Goal: Check status: Check status

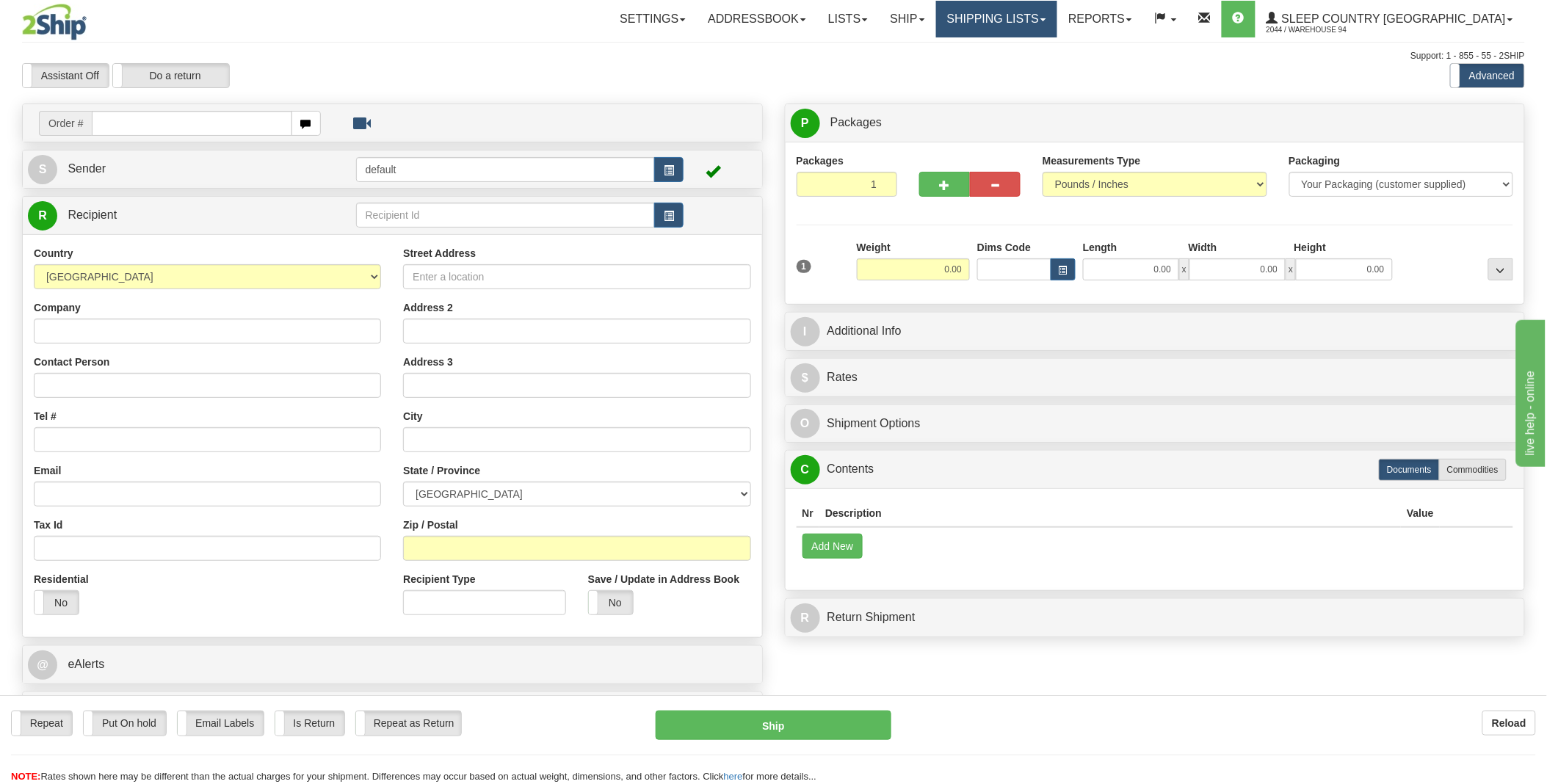
click at [1057, 10] on link "Shipping lists" at bounding box center [996, 19] width 121 height 37
click at [1014, 48] on span "Current Shipments" at bounding box center [971, 52] width 86 height 12
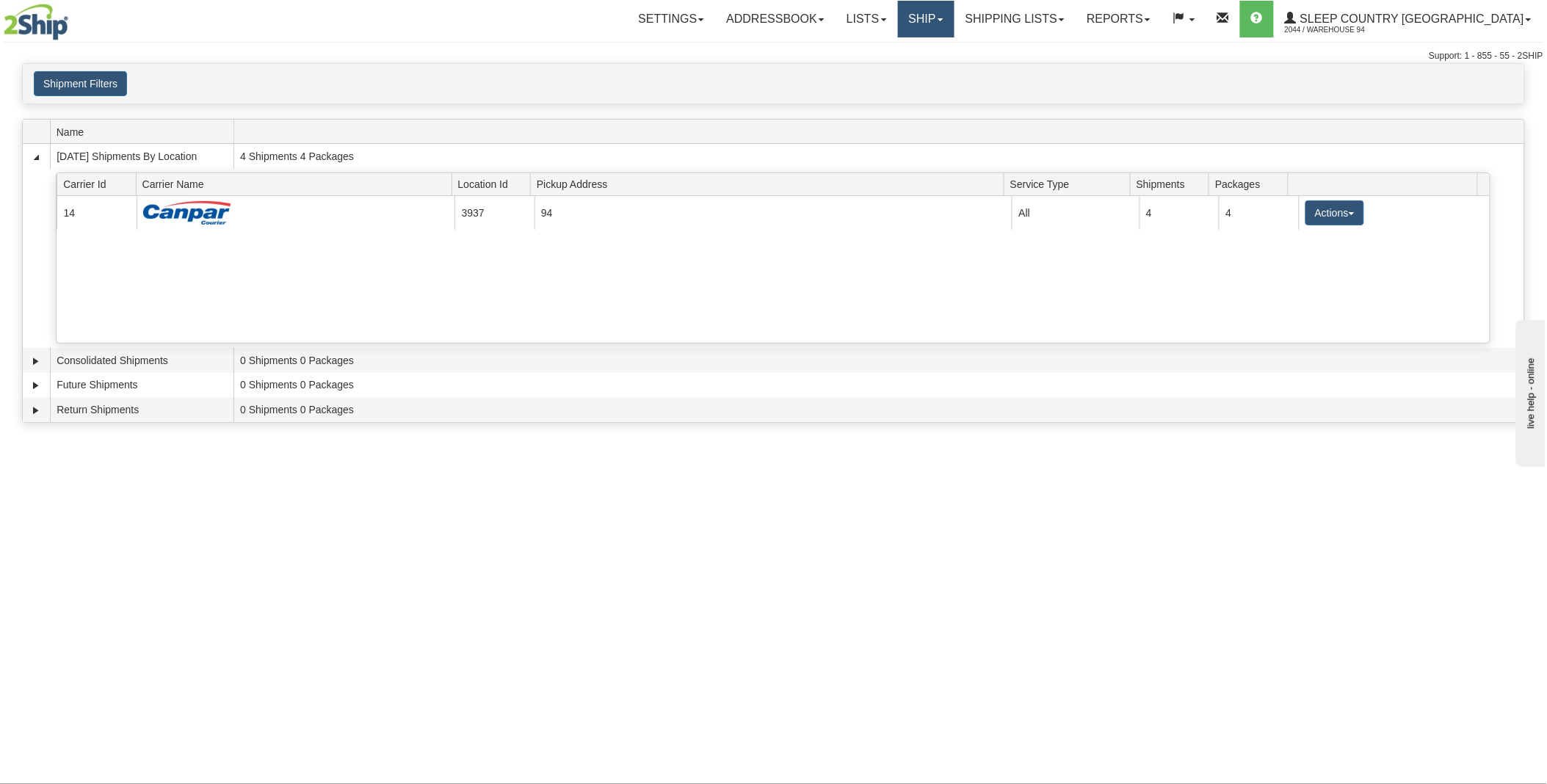
click at [954, 15] on link "Ship" at bounding box center [926, 19] width 57 height 37
click at [897, 18] on link "Lists" at bounding box center [867, 19] width 62 height 37
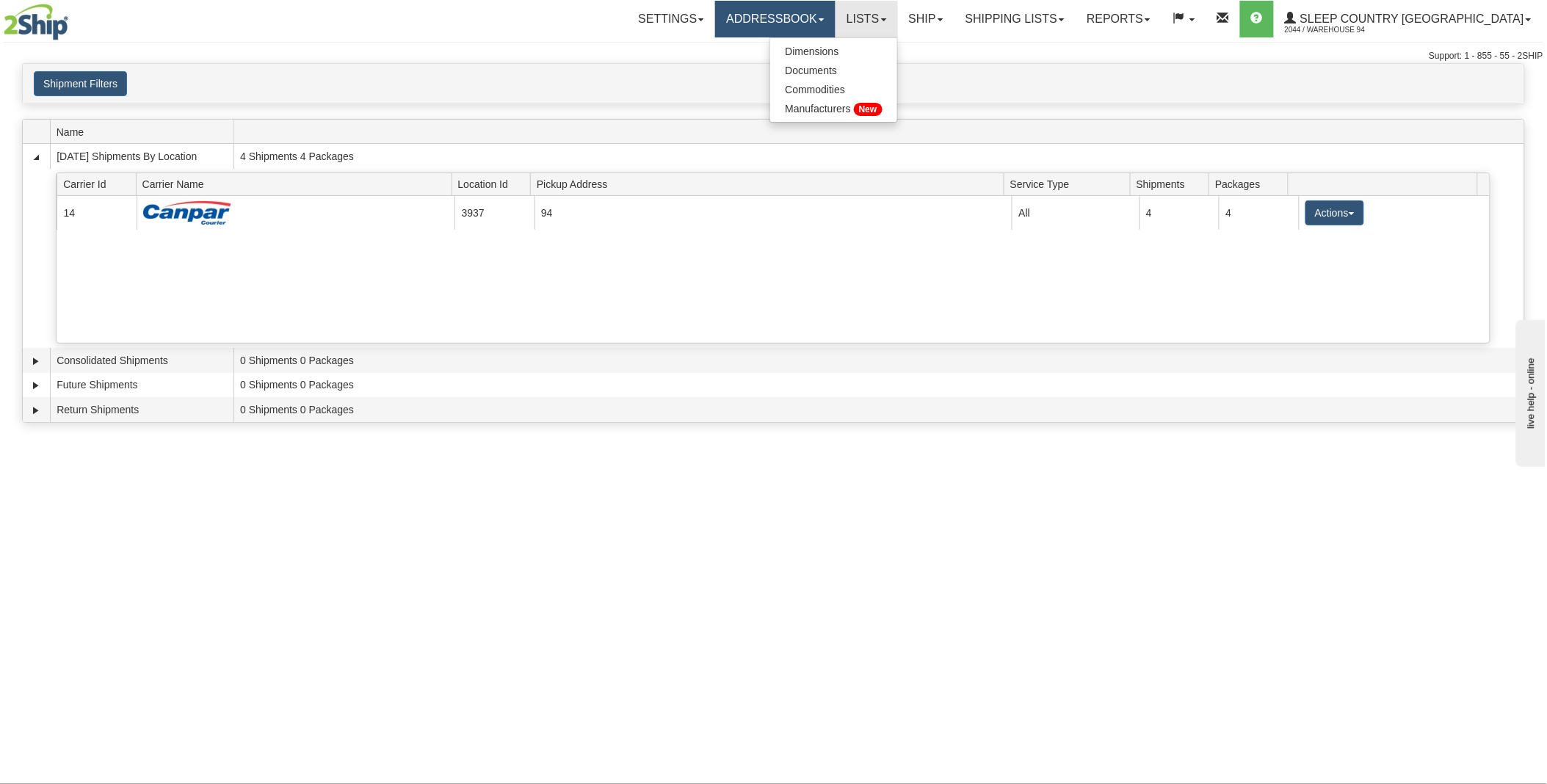
click at [836, 12] on link "Addressbook" at bounding box center [775, 19] width 120 height 37
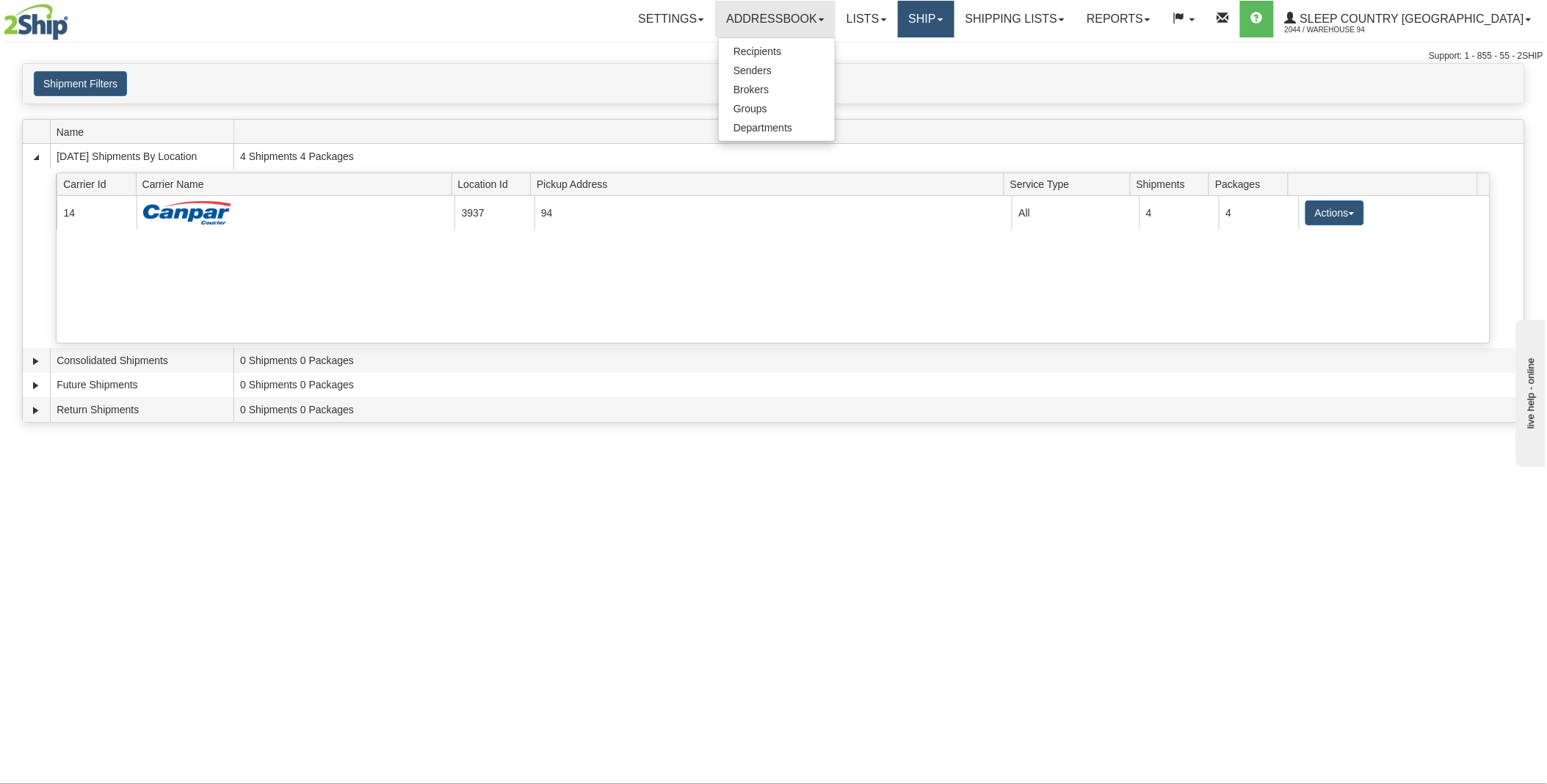
click at [954, 10] on link "Ship" at bounding box center [926, 19] width 57 height 37
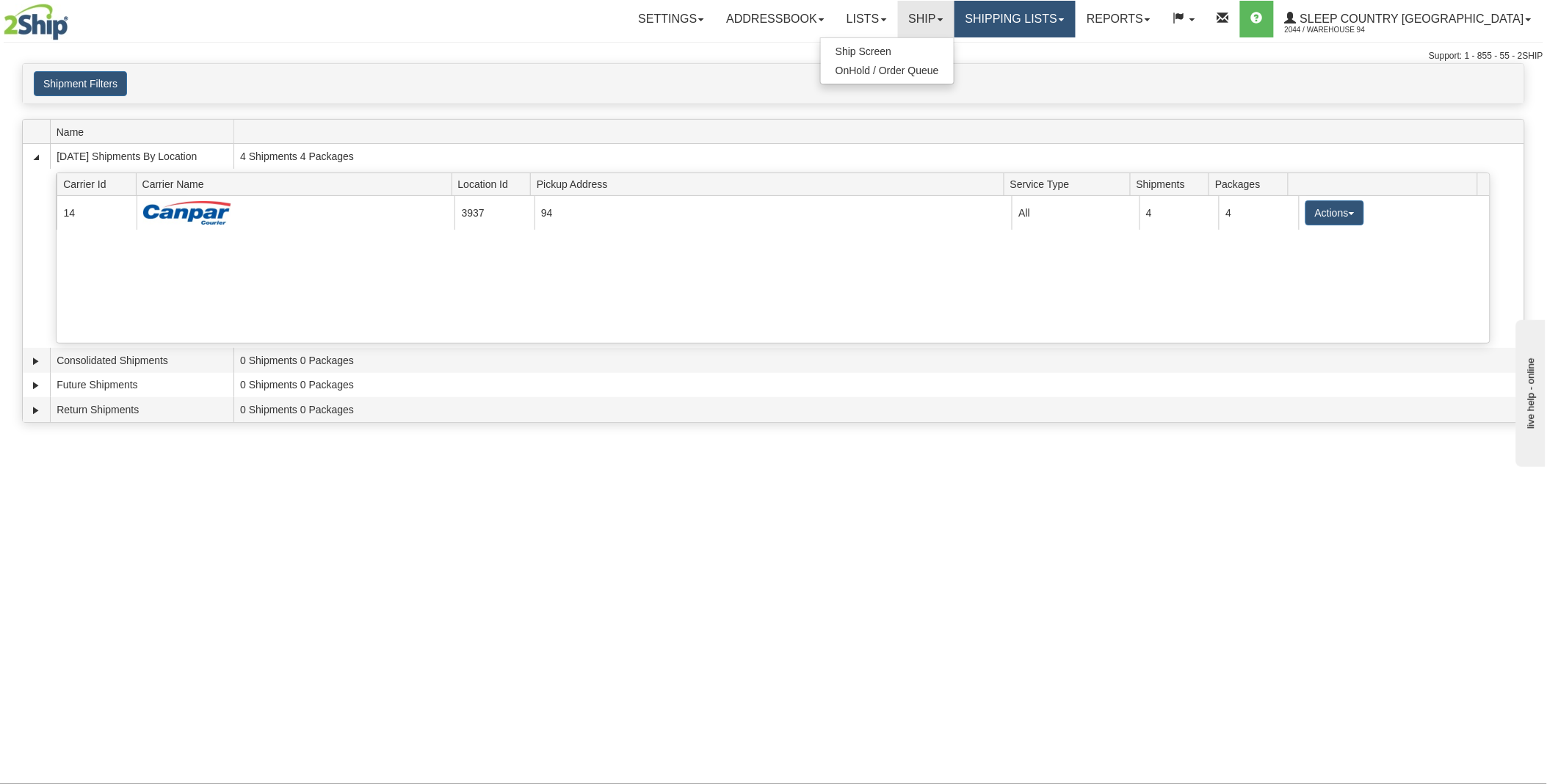
click at [1075, 18] on link "Shipping lists" at bounding box center [1015, 19] width 121 height 37
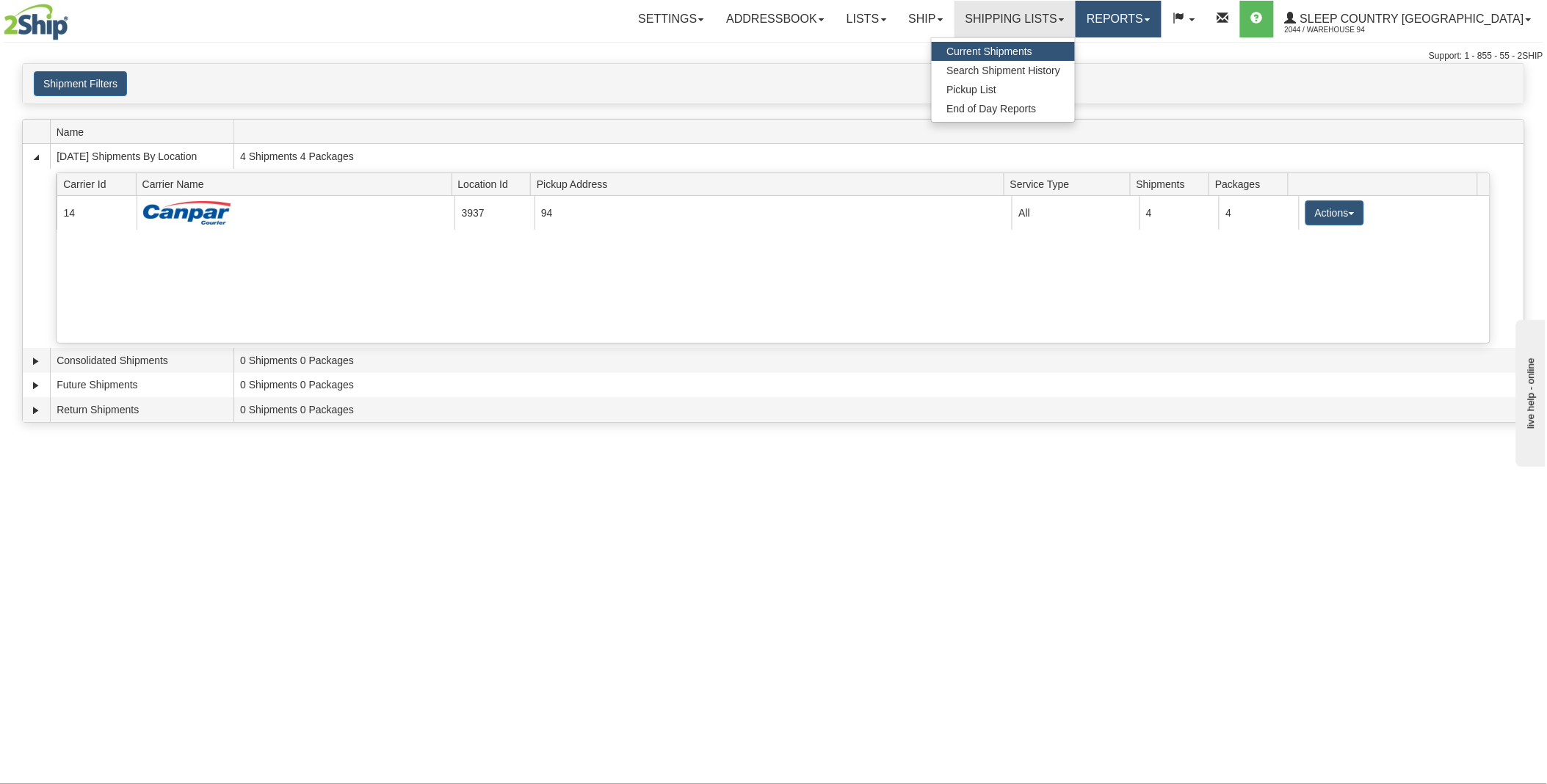
click at [1162, 18] on link "Reports" at bounding box center [1118, 19] width 86 height 37
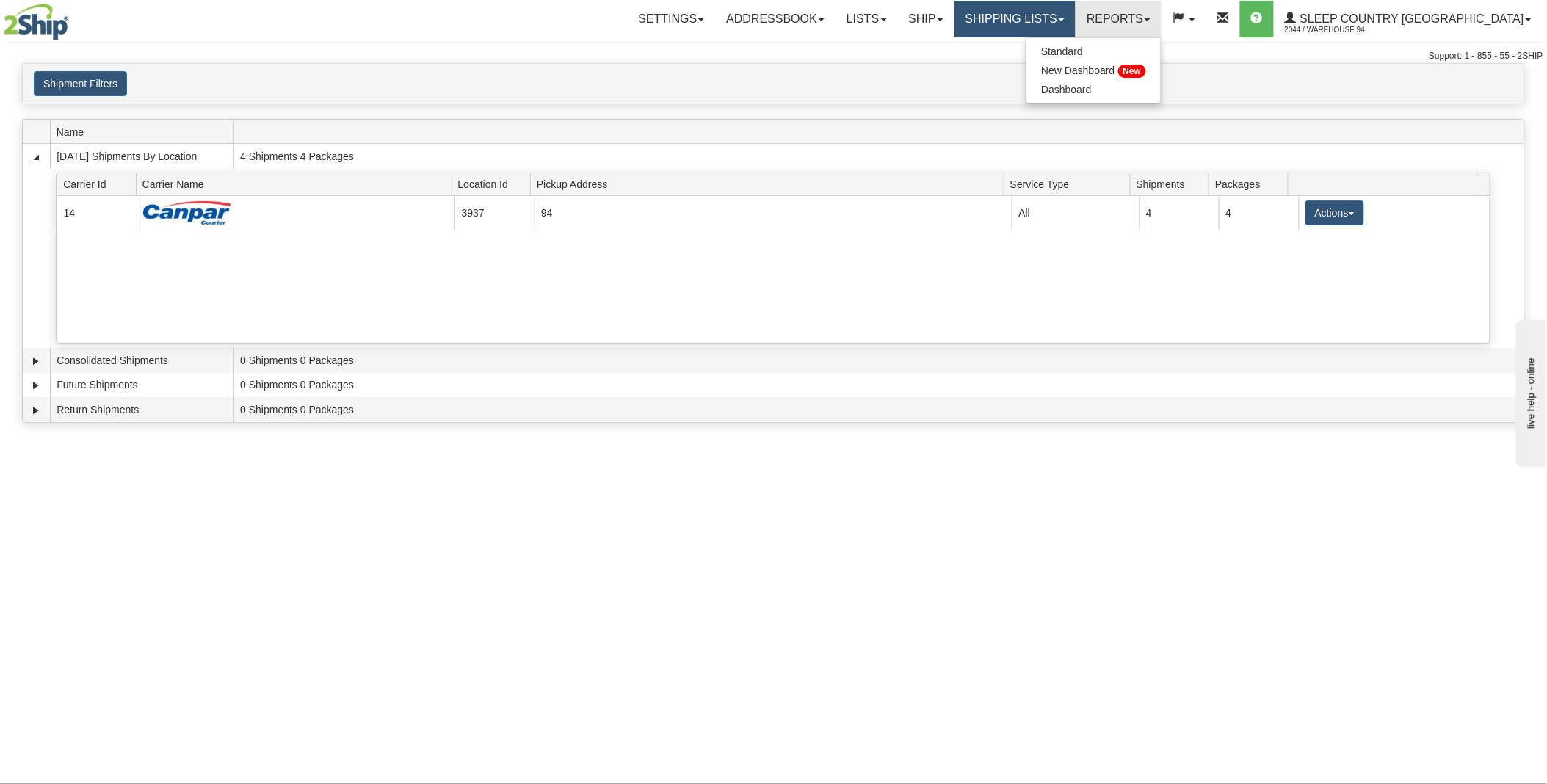
click at [1075, 24] on link "Shipping lists" at bounding box center [1015, 19] width 121 height 37
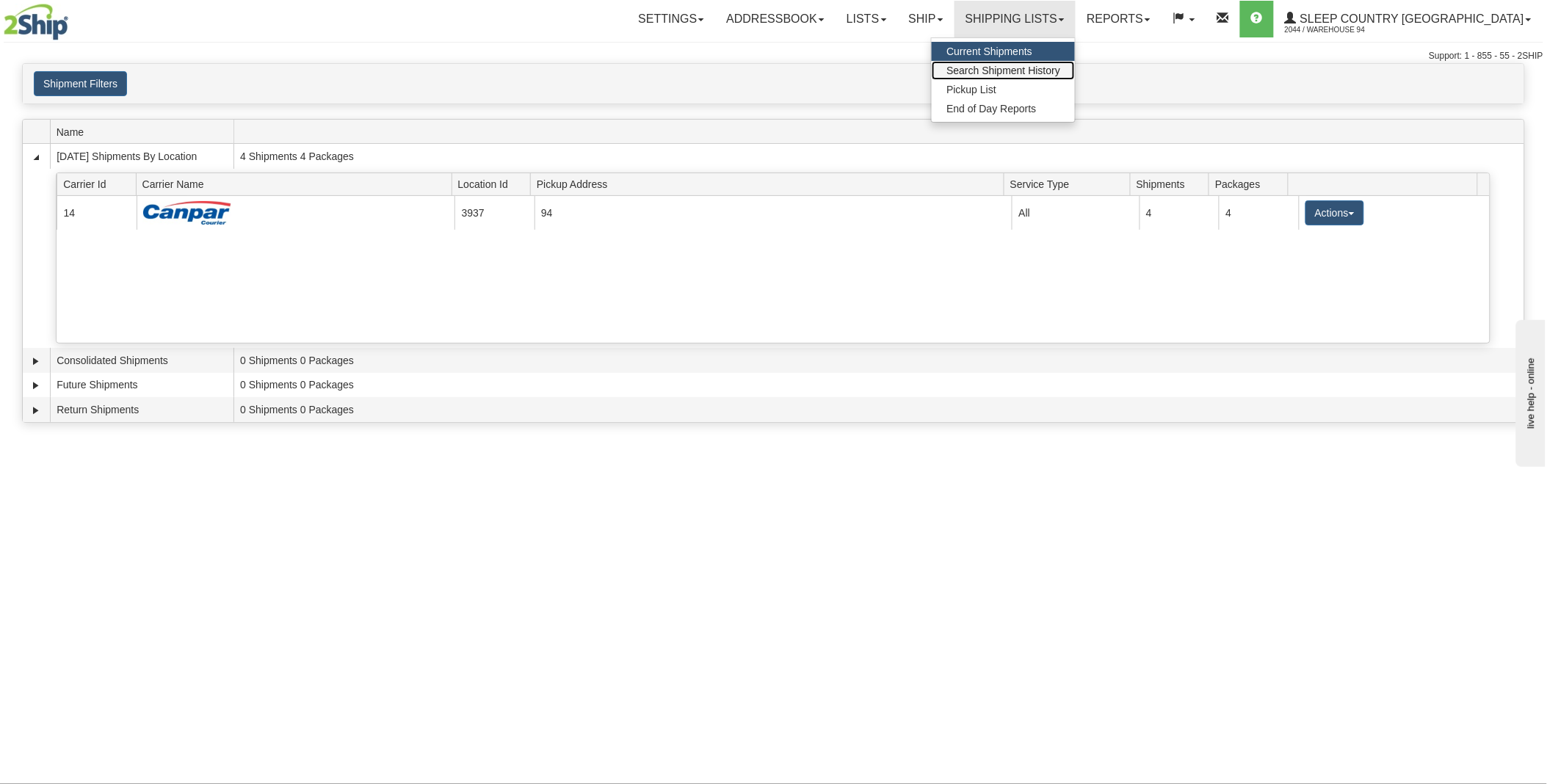
click at [1060, 66] on span "Search Shipment History" at bounding box center [1003, 71] width 114 height 12
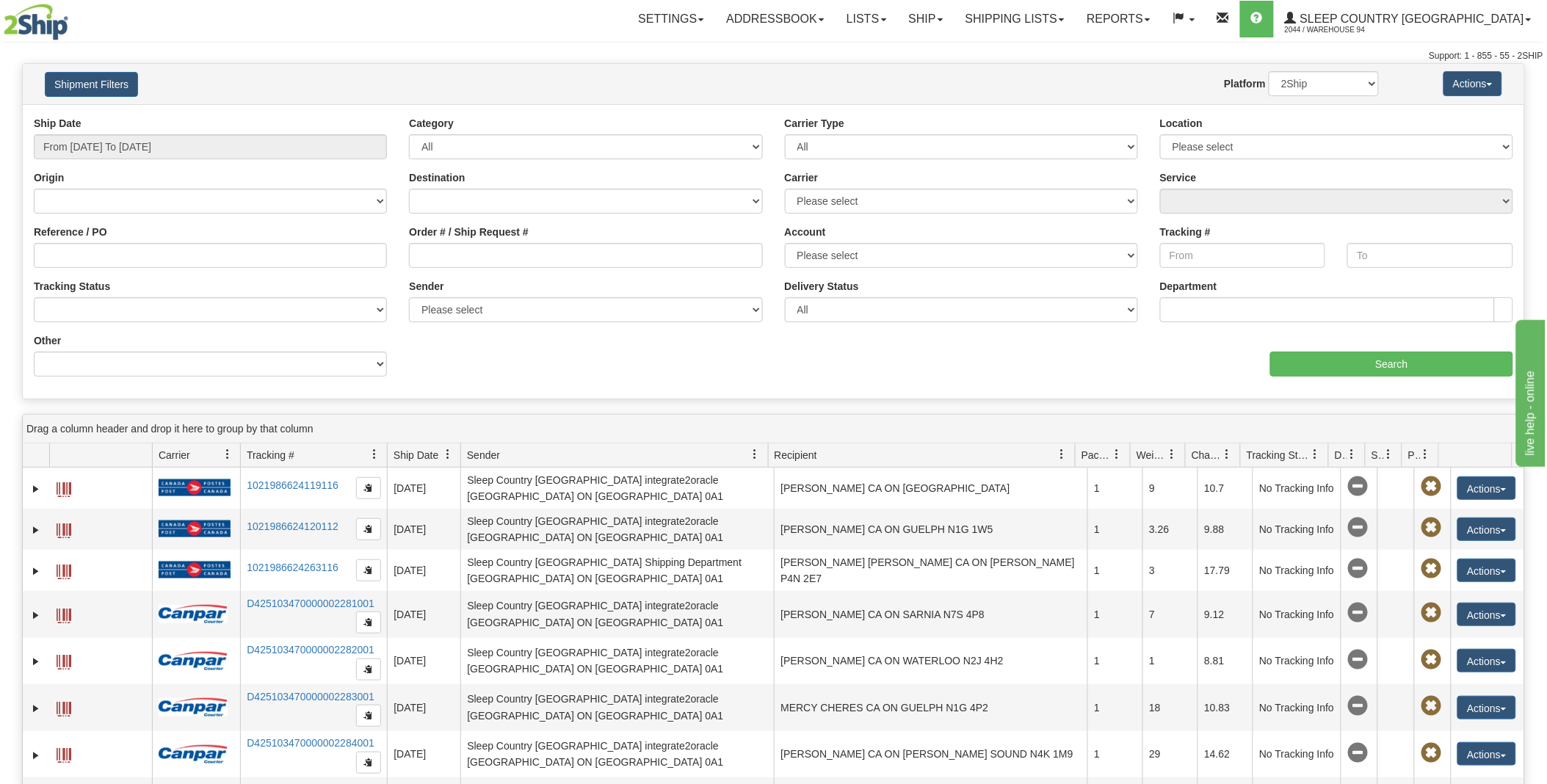
click at [444, 452] on span at bounding box center [448, 455] width 12 height 12
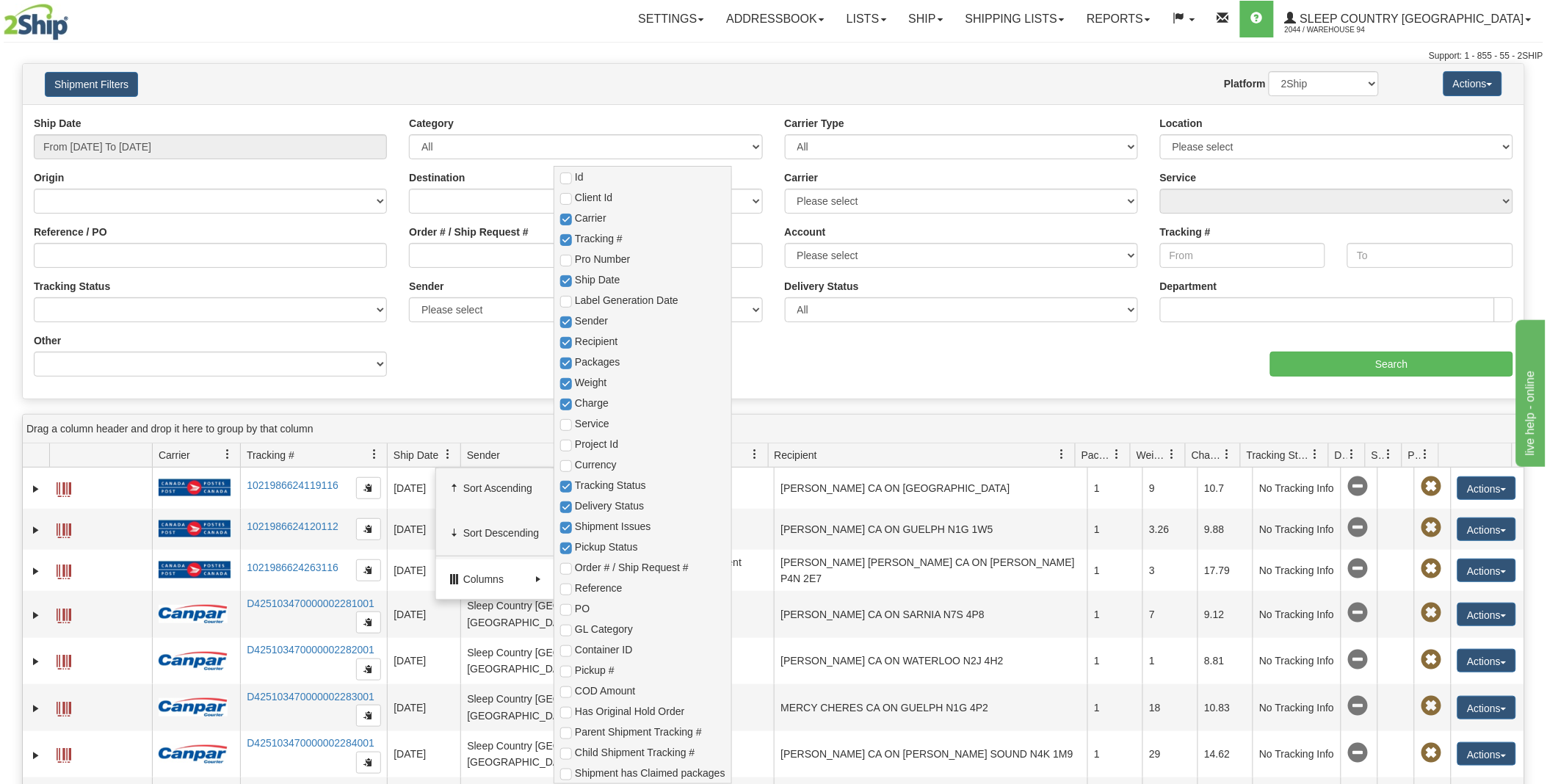
click at [534, 570] on span "Columns" at bounding box center [495, 579] width 117 height 40
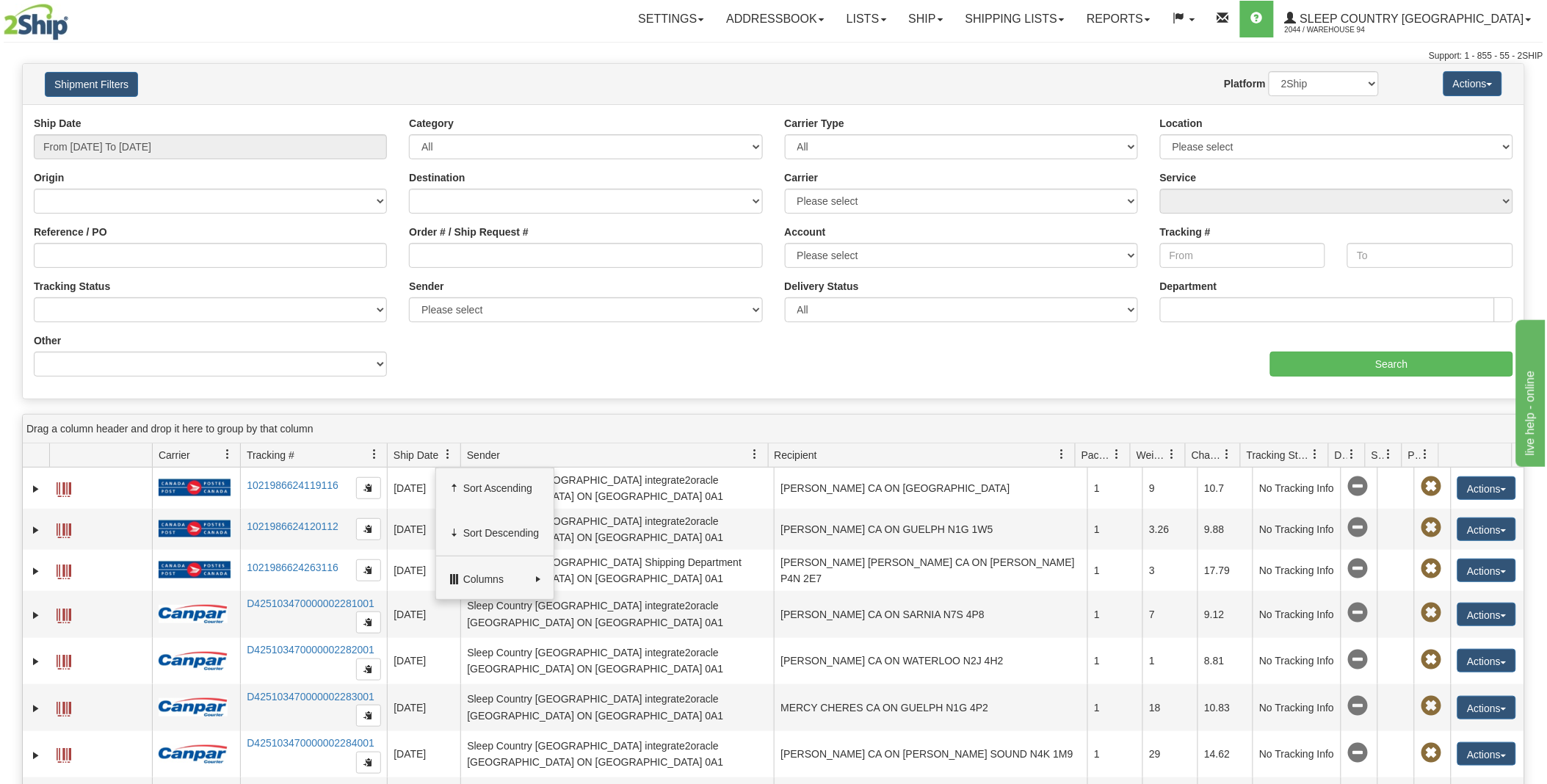
click at [527, 355] on div "Ship Date From 09/14/2025 To 09/15/2025 Category All Inbound Outbound Carrier T…" at bounding box center [773, 251] width 1501 height 272
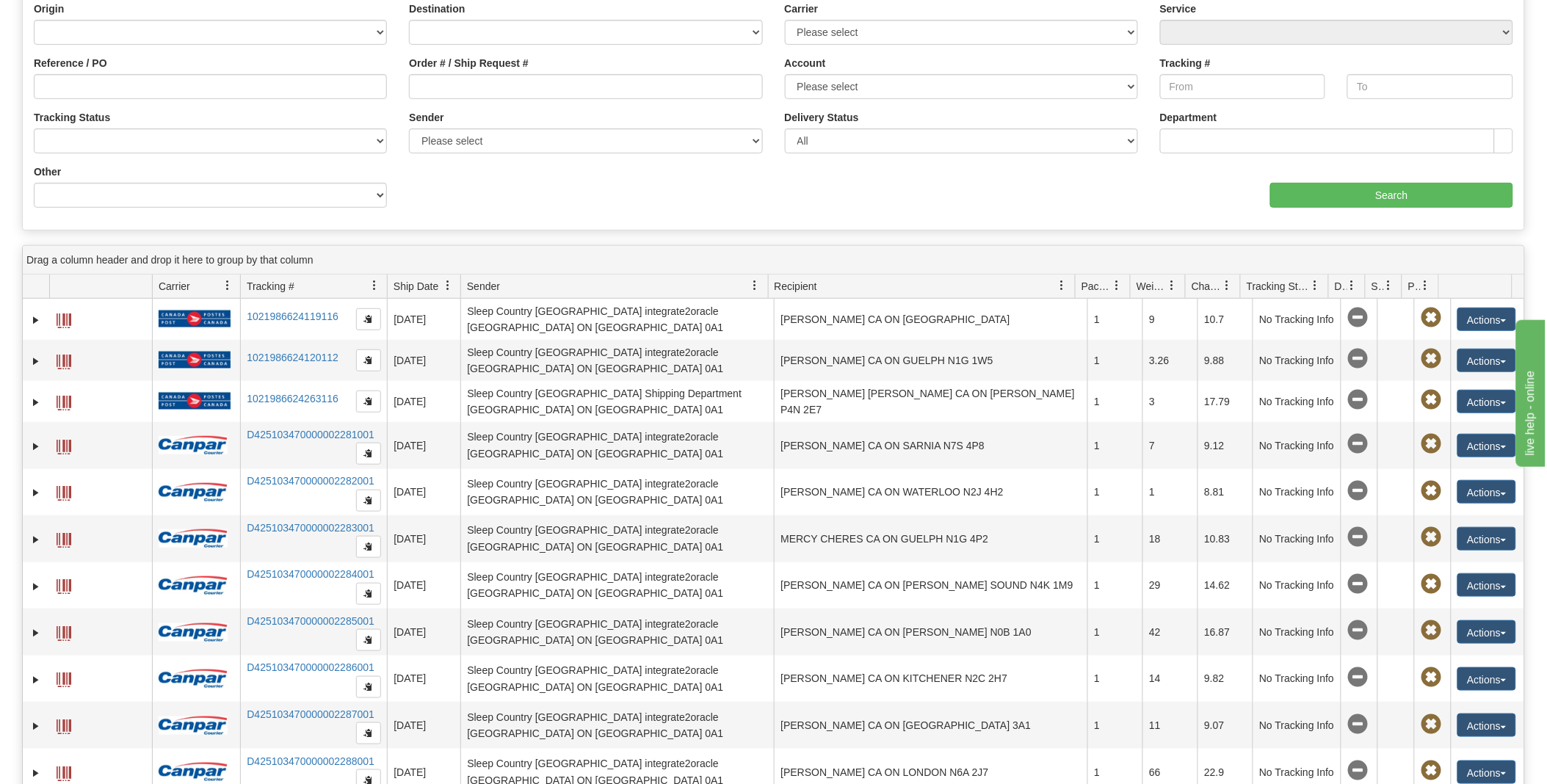
scroll to position [163, 0]
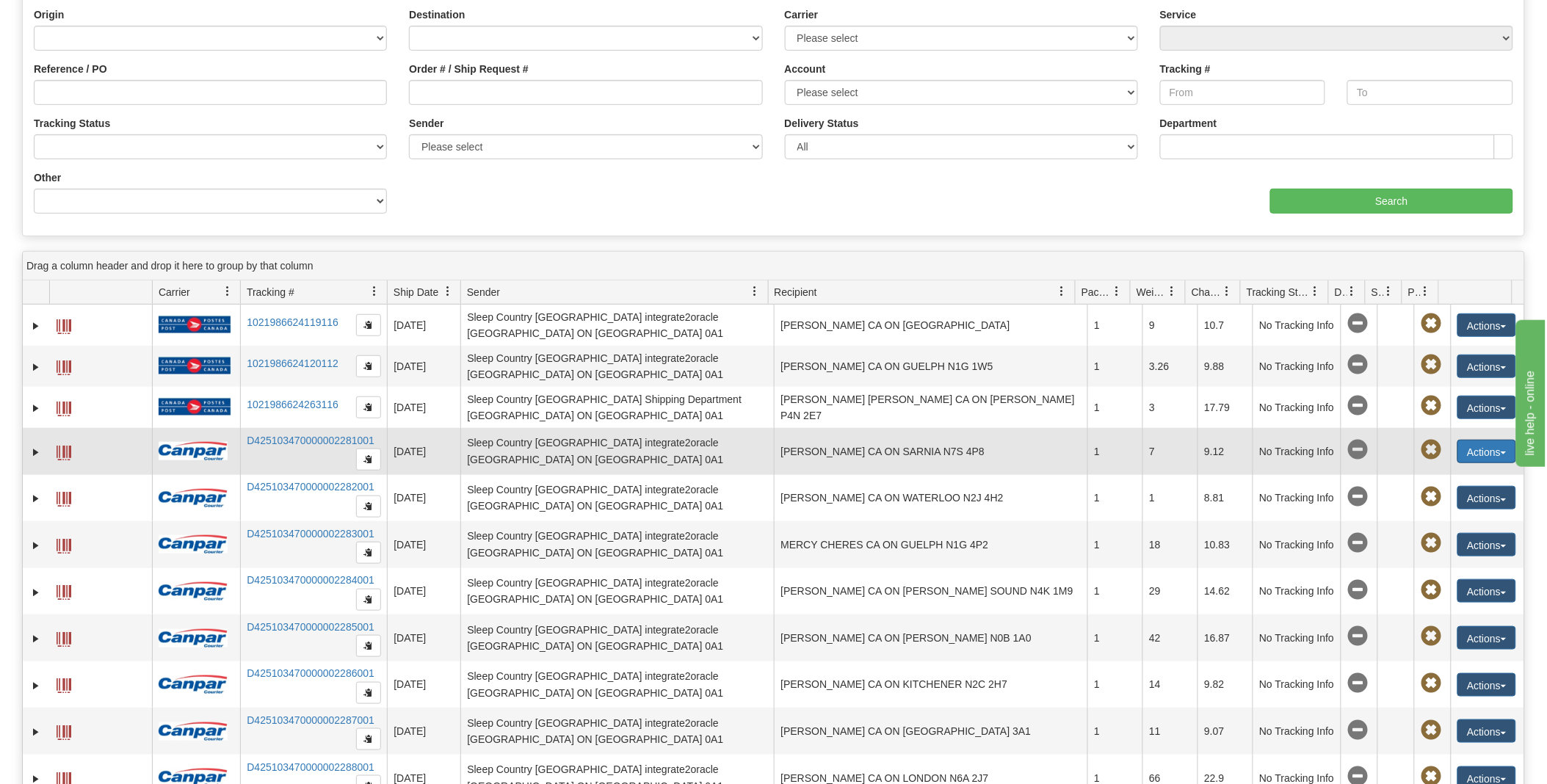
click at [1495, 450] on button "Actions" at bounding box center [1487, 452] width 59 height 24
click at [63, 450] on span at bounding box center [64, 453] width 15 height 15
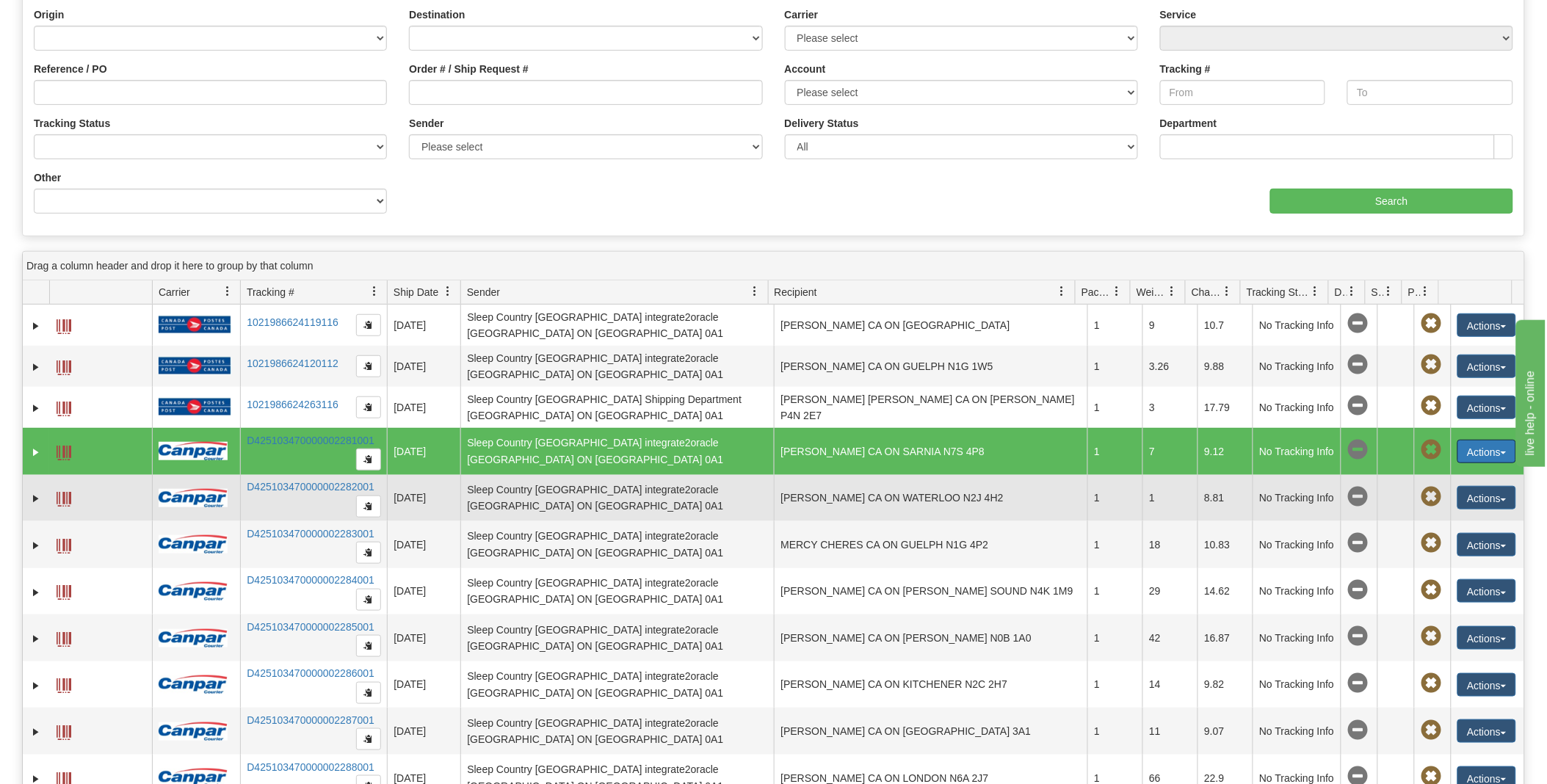
click at [64, 497] on span at bounding box center [64, 499] width 15 height 15
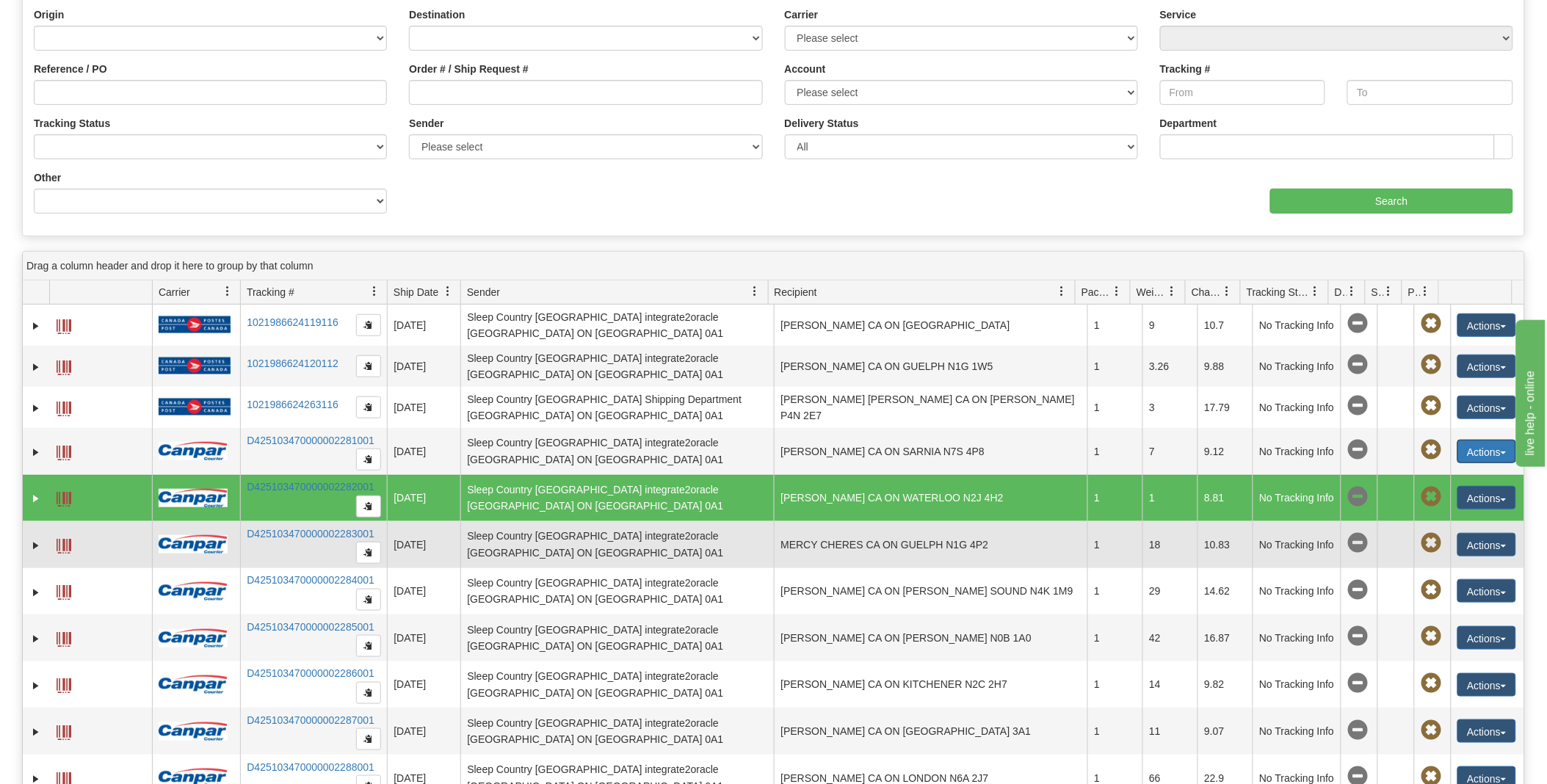
click at [60, 548] on span at bounding box center [64, 546] width 15 height 15
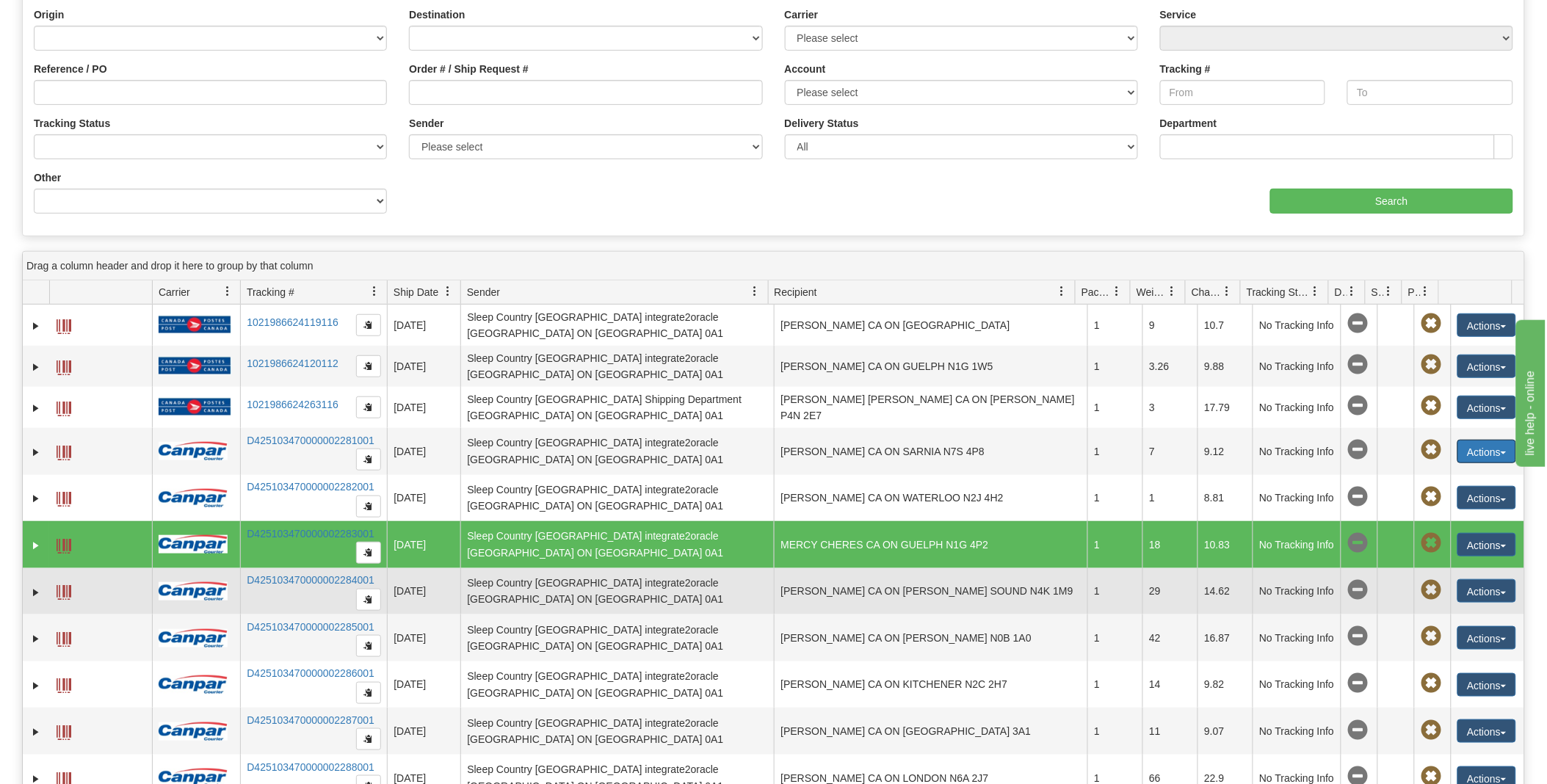
click at [57, 592] on span at bounding box center [64, 592] width 15 height 15
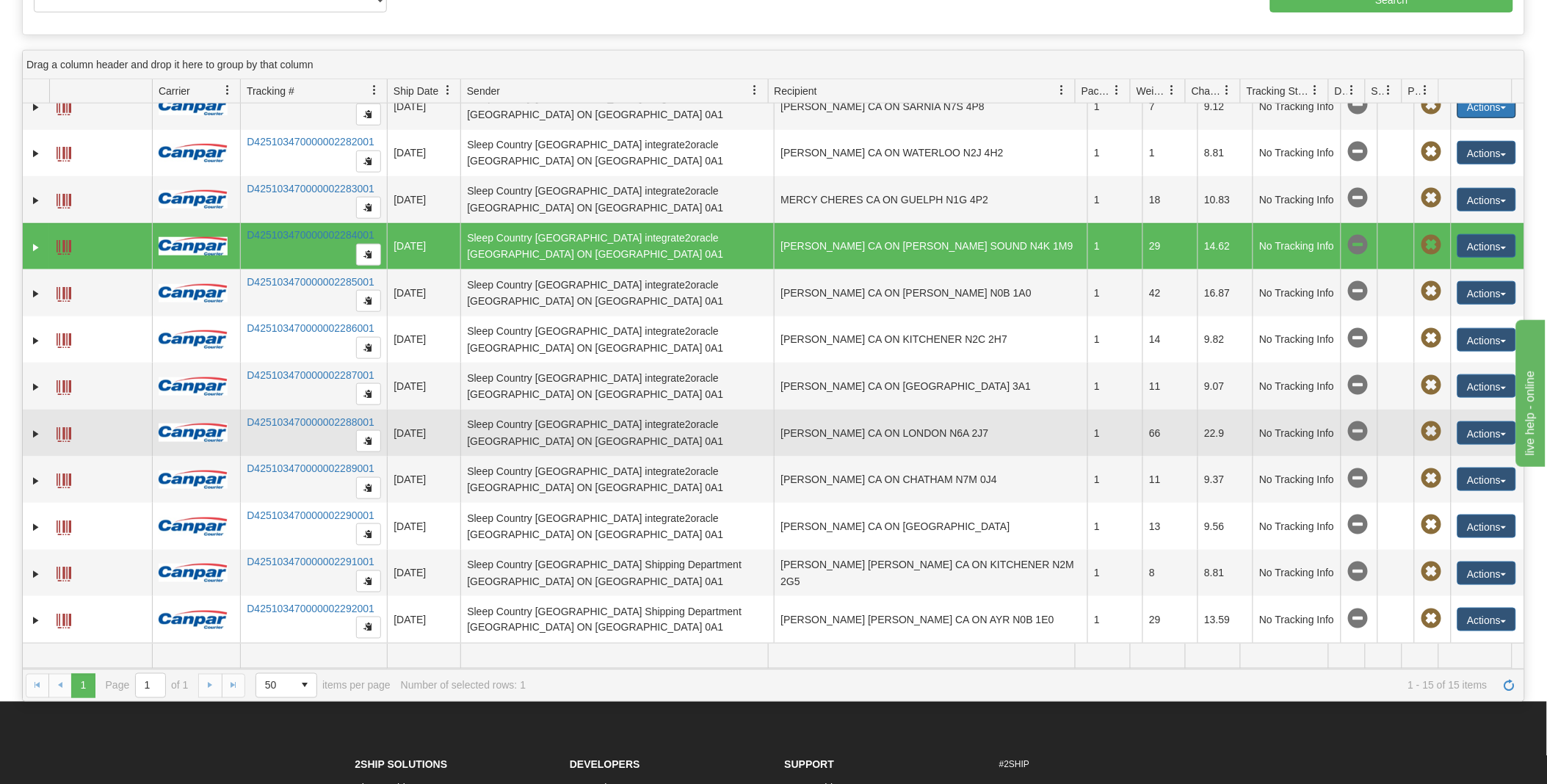
scroll to position [326, 0]
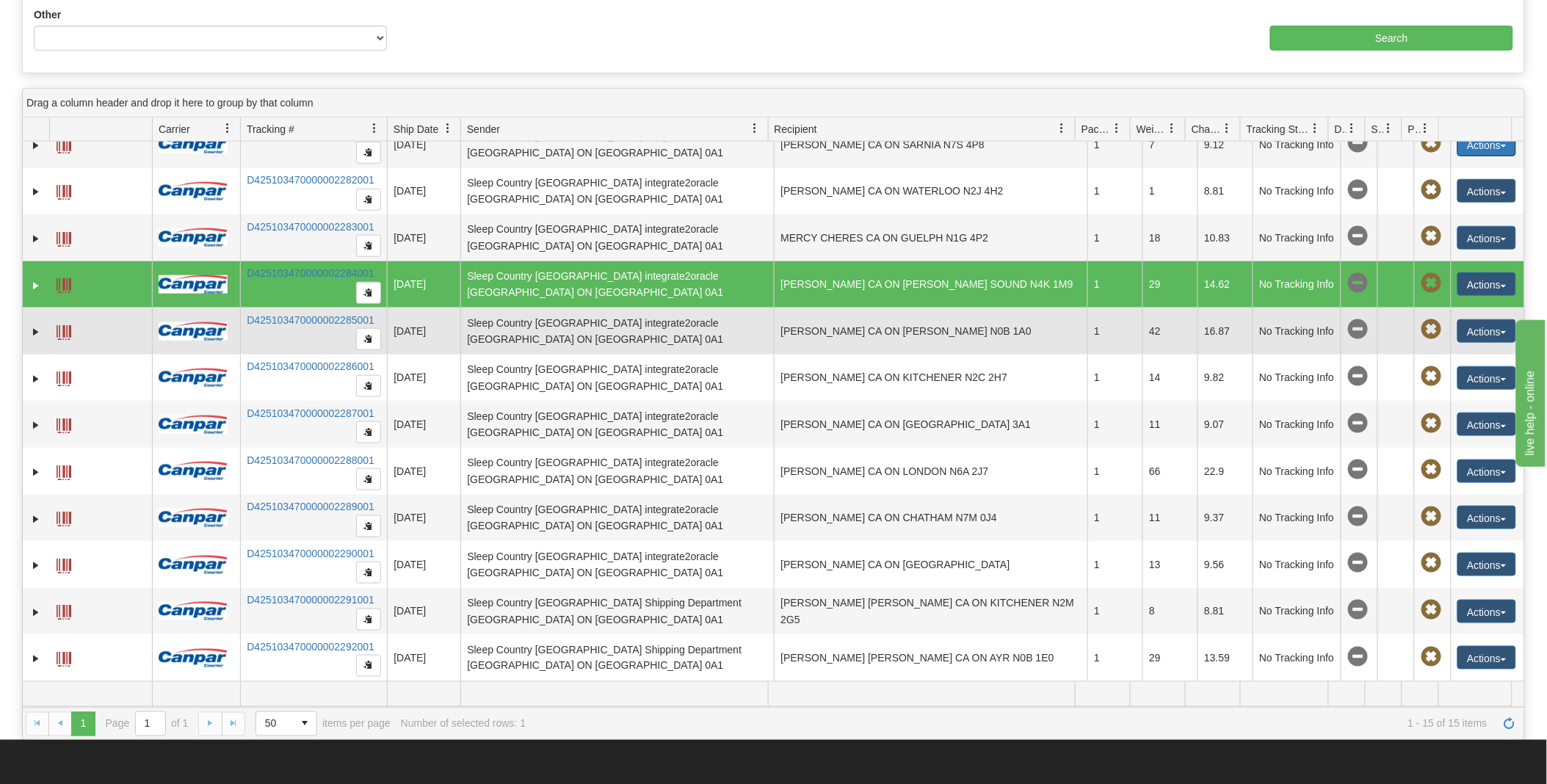
click at [66, 330] on span at bounding box center [64, 332] width 15 height 15
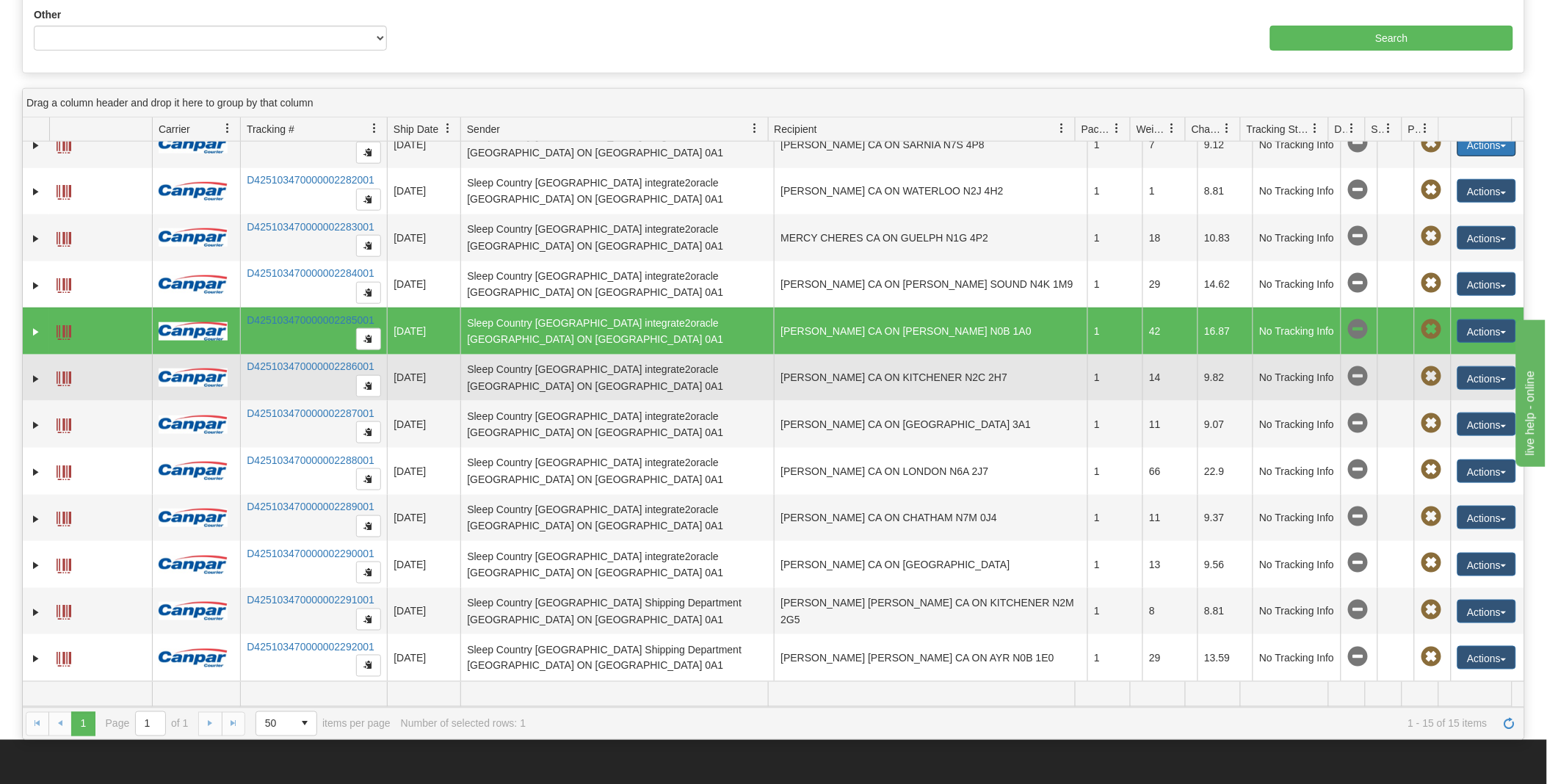
click at [68, 378] on span at bounding box center [64, 379] width 15 height 15
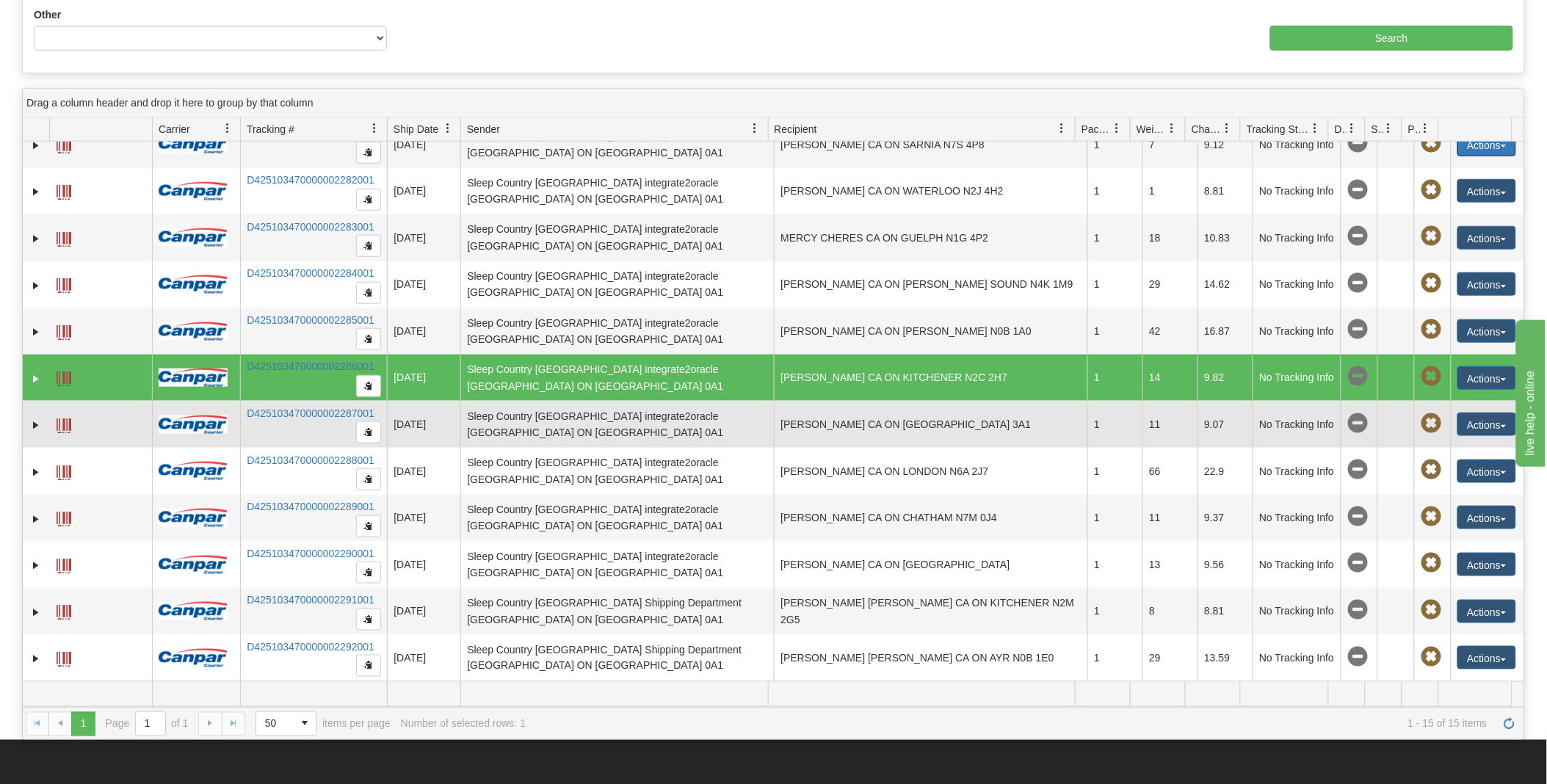
click at [64, 424] on span at bounding box center [64, 426] width 15 height 15
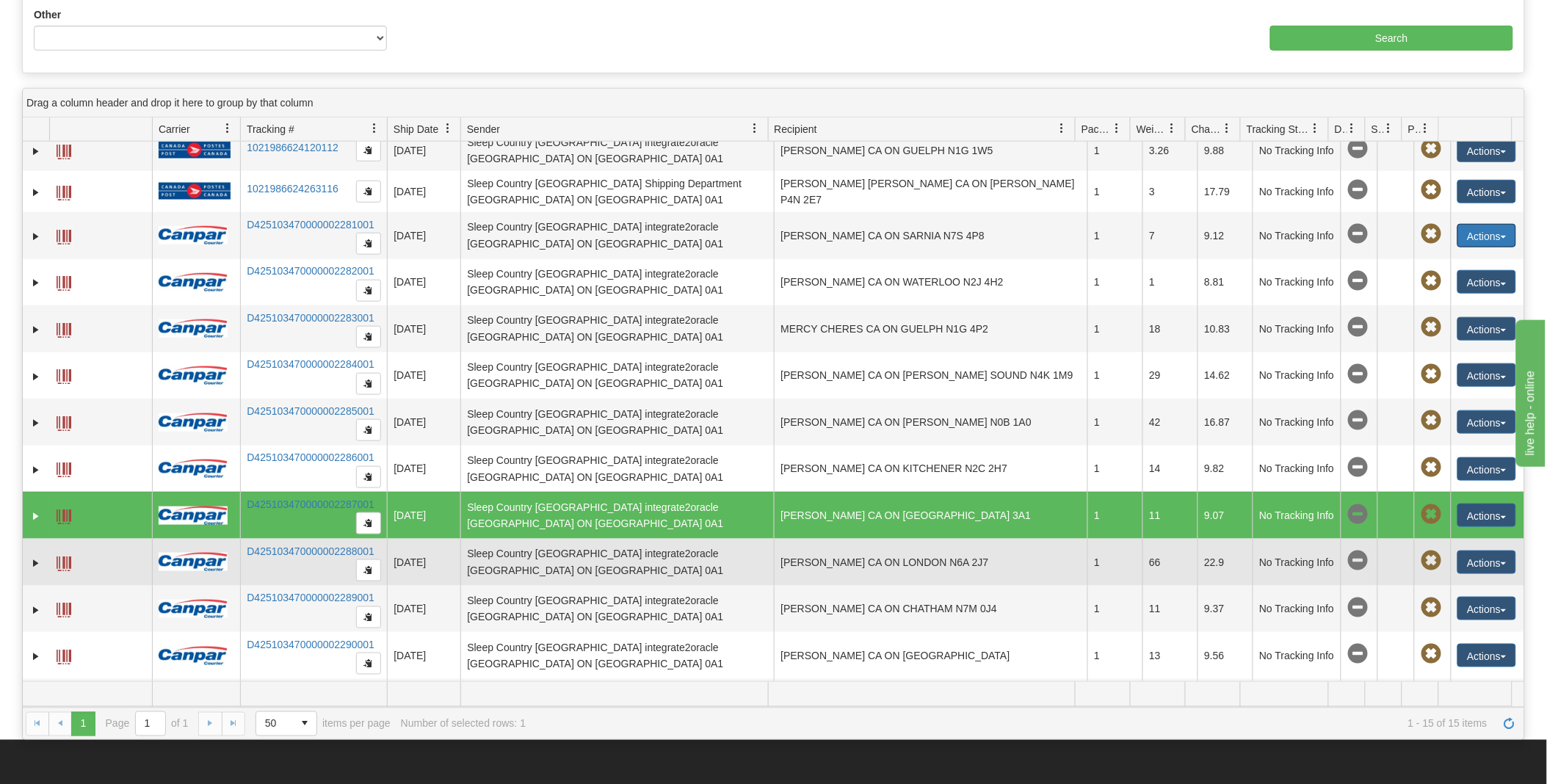
scroll to position [82, 0]
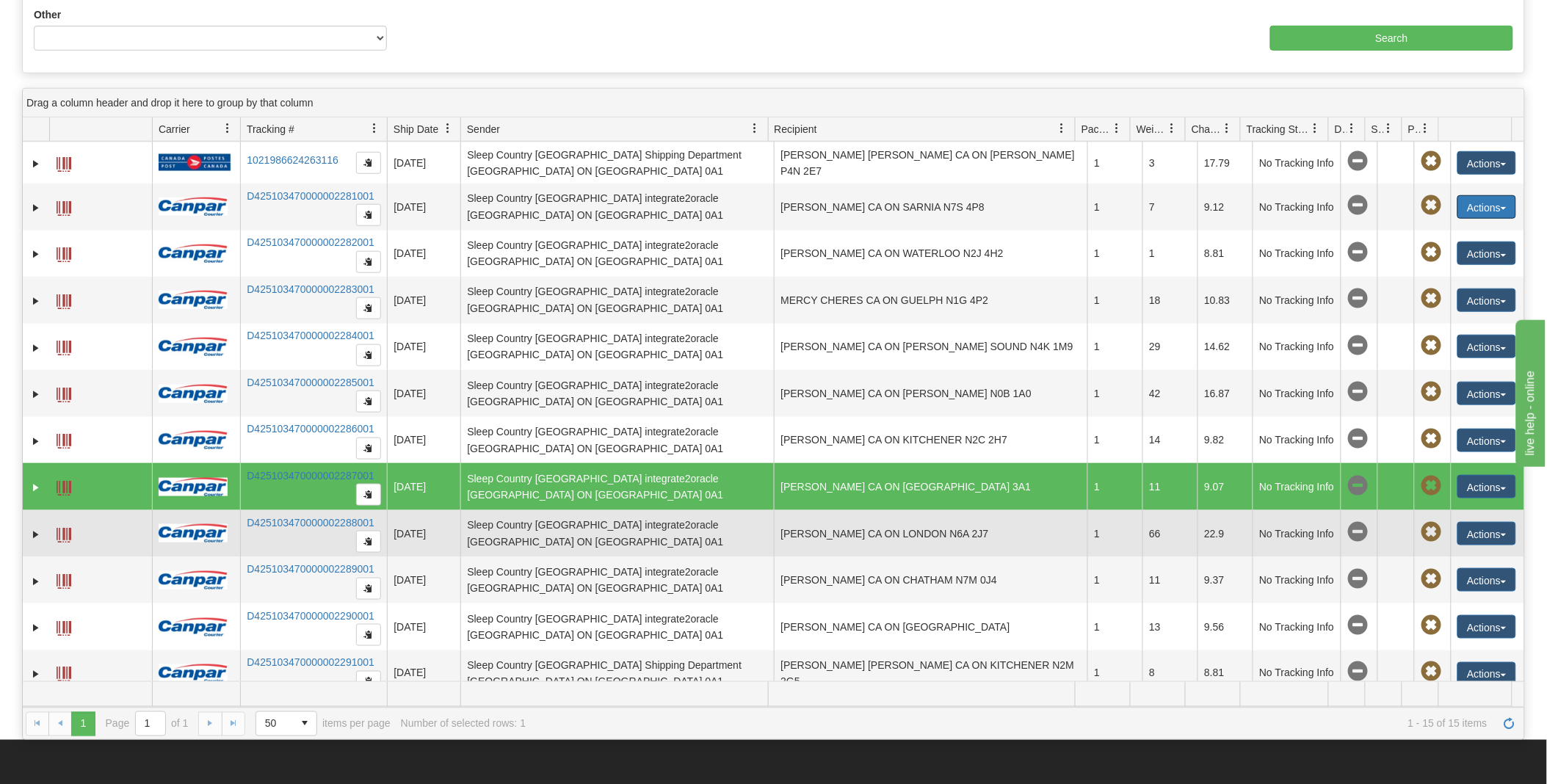
click at [60, 536] on span at bounding box center [64, 535] width 15 height 15
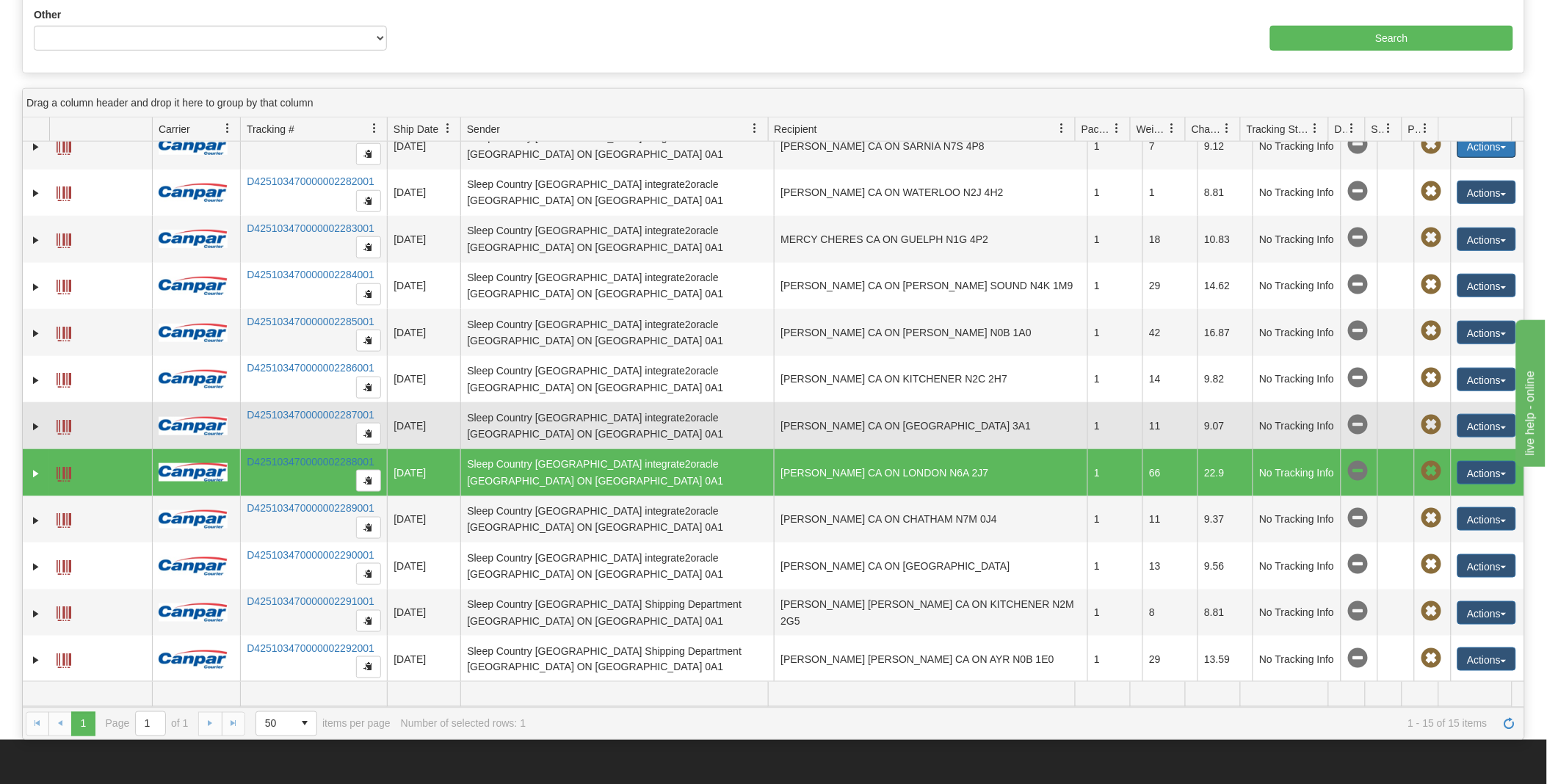
scroll to position [144, 0]
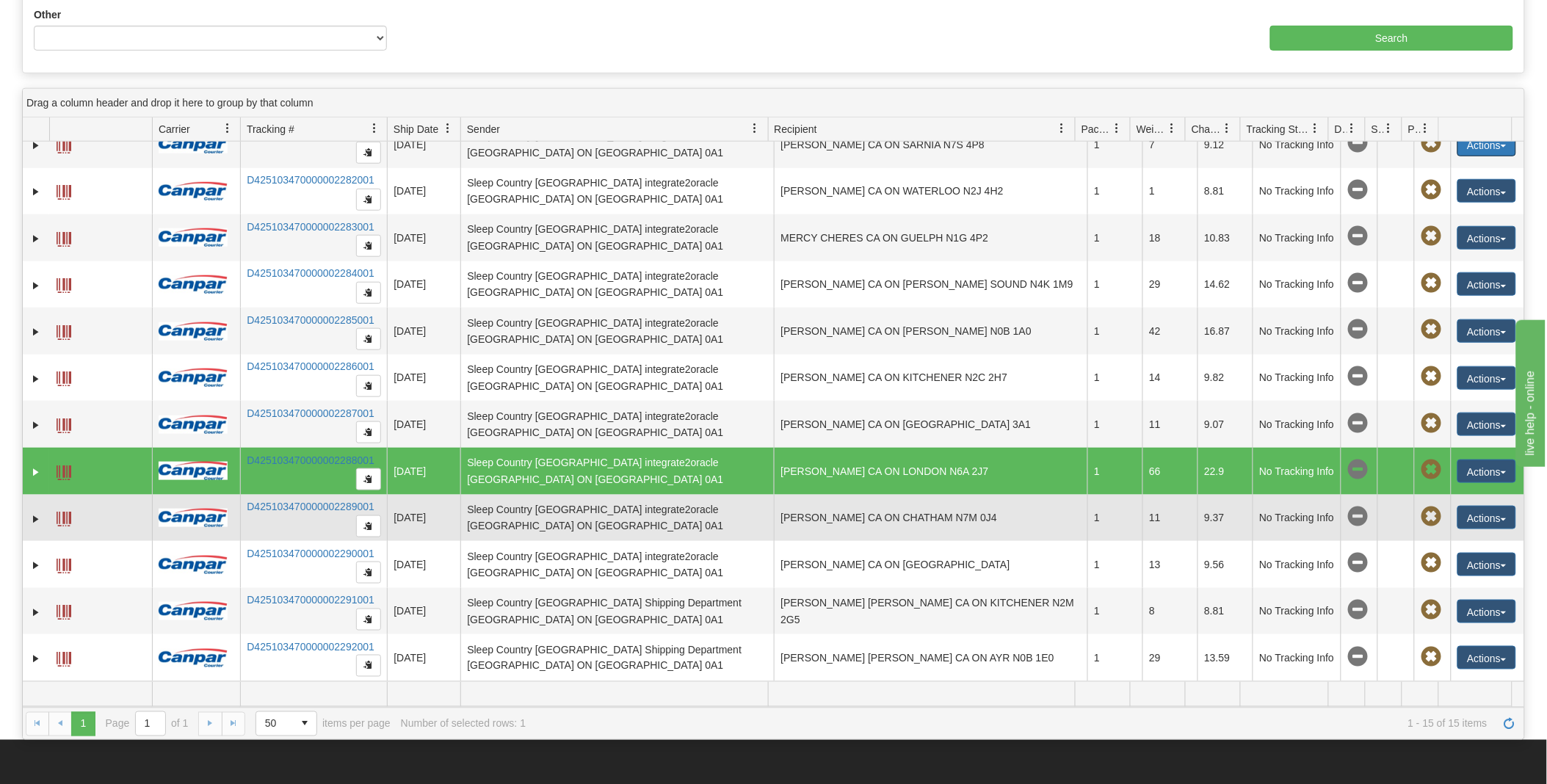
click at [61, 521] on span at bounding box center [64, 519] width 15 height 15
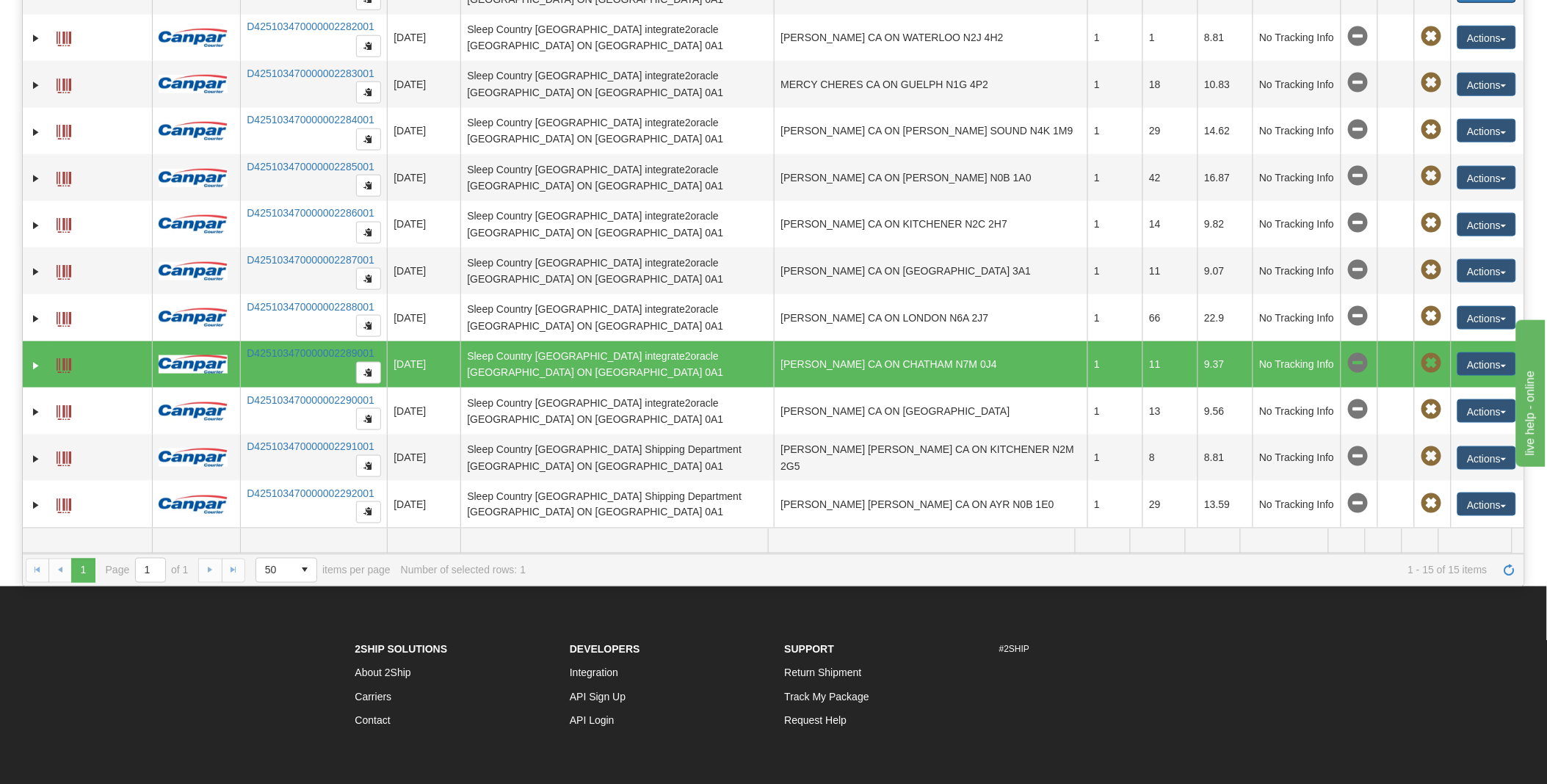
scroll to position [587, 0]
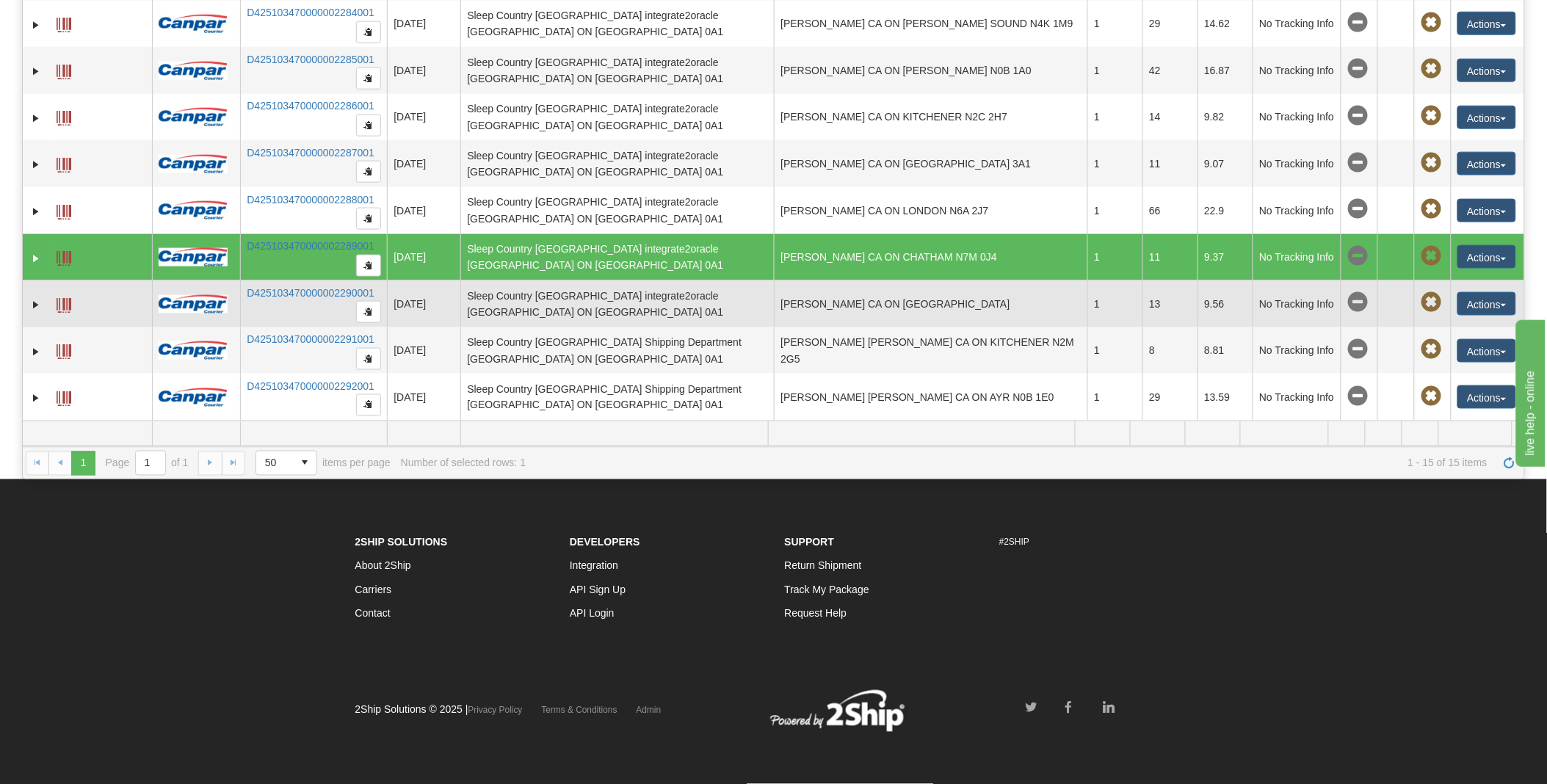
click at [71, 306] on td at bounding box center [100, 304] width 102 height 47
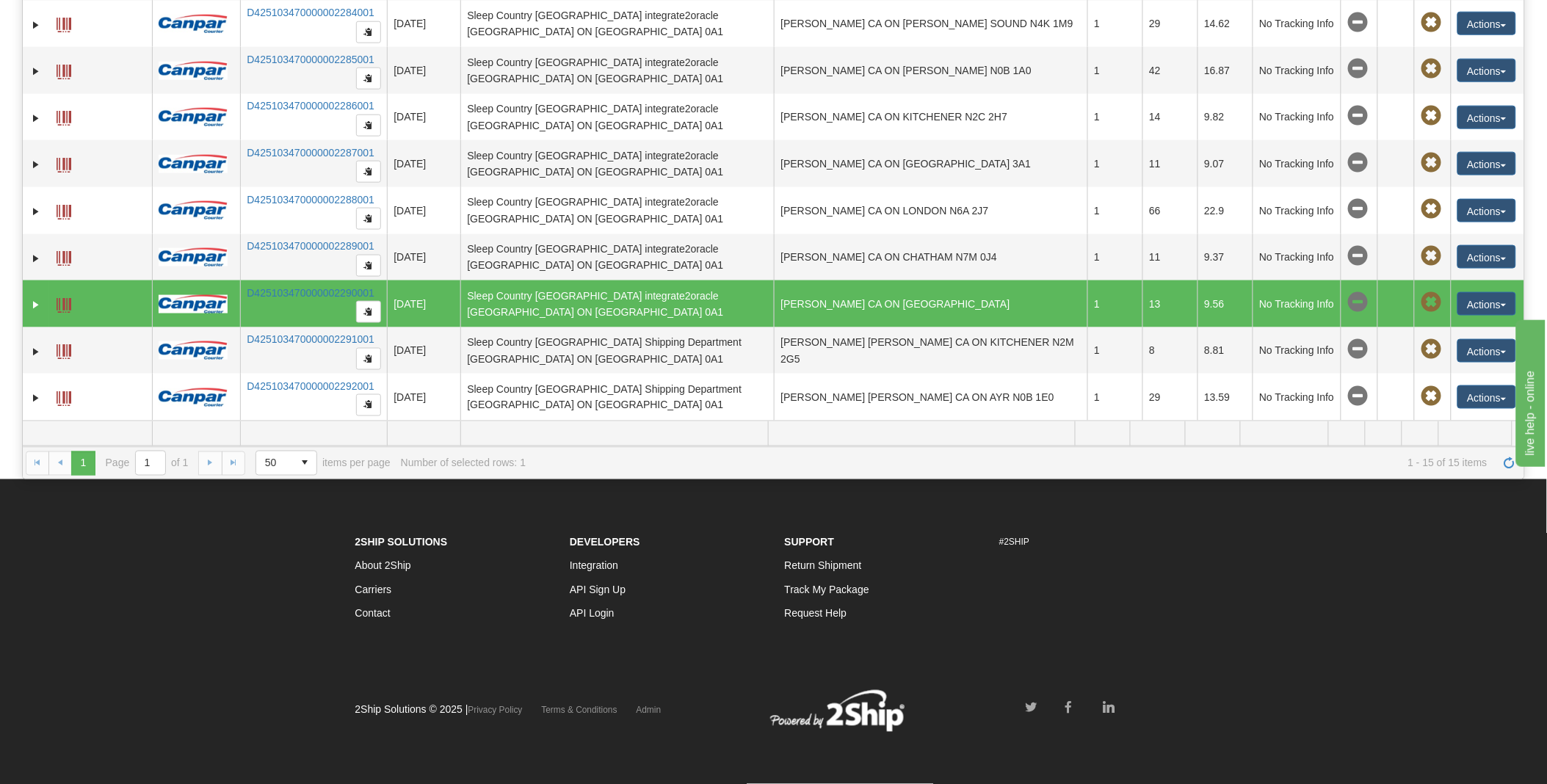
click at [63, 301] on span at bounding box center [64, 305] width 15 height 15
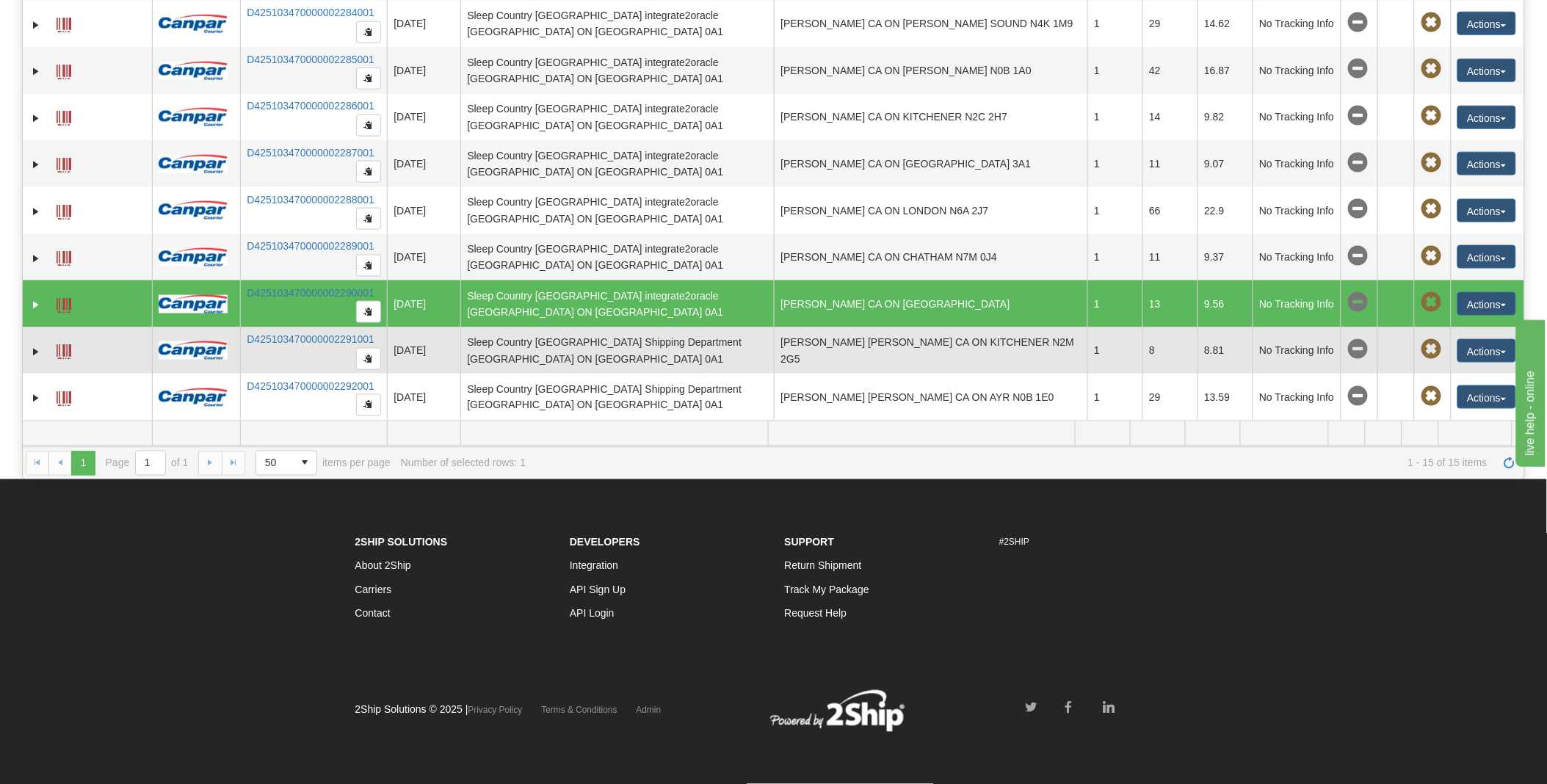
click at [67, 349] on span at bounding box center [64, 351] width 15 height 15
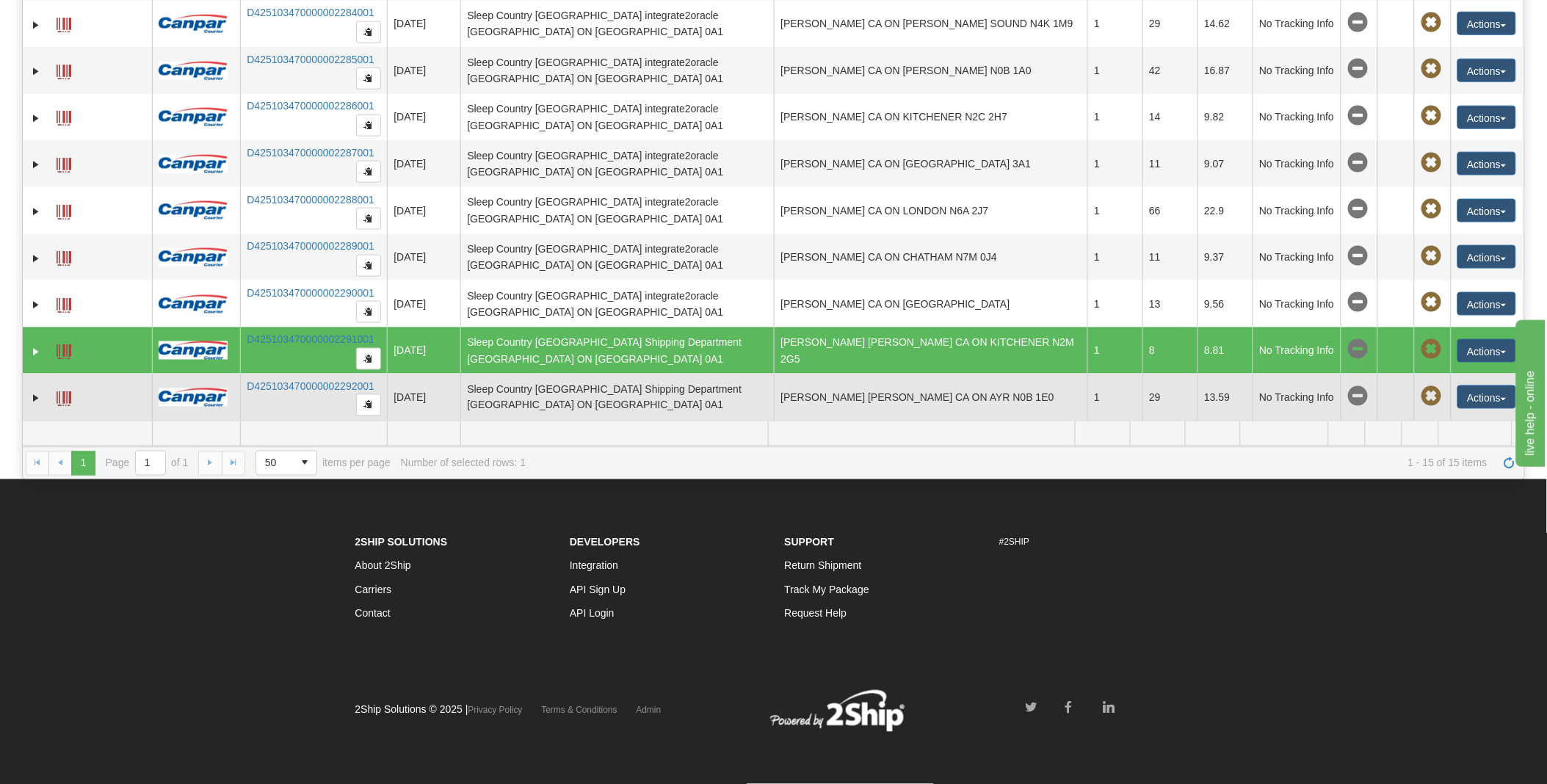
click at [66, 401] on span at bounding box center [64, 399] width 15 height 15
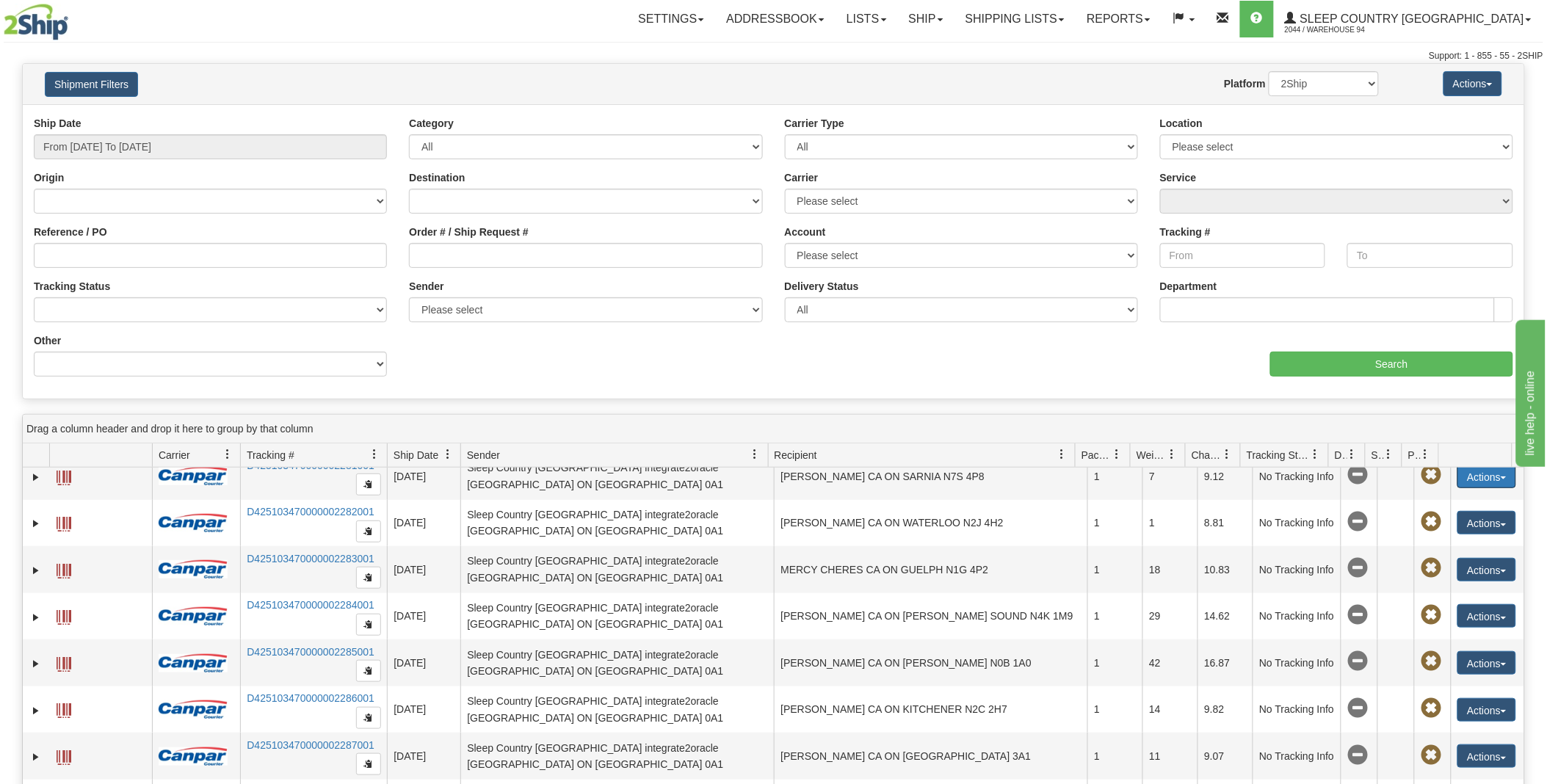
scroll to position [144, 0]
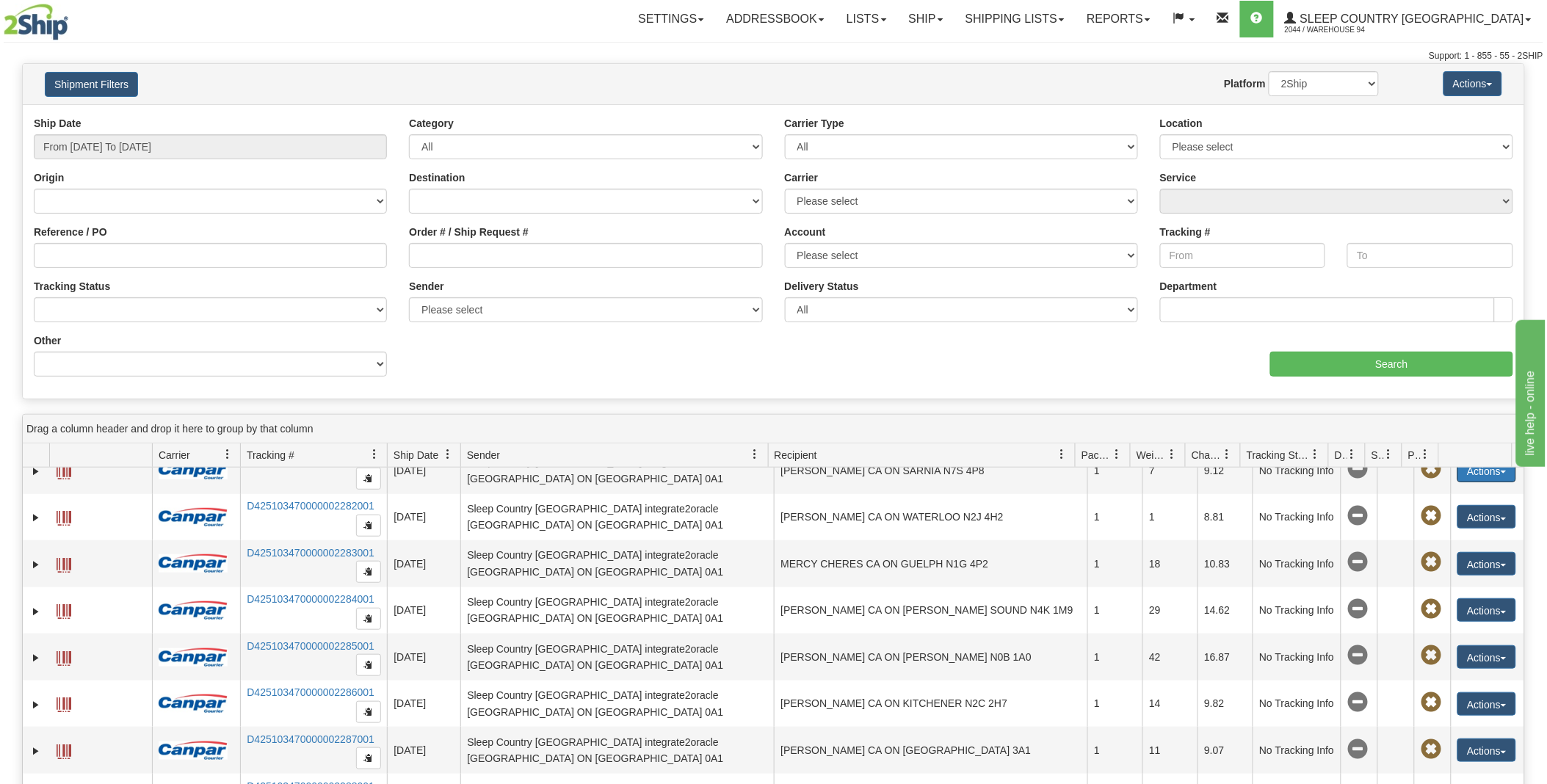
click at [1457, 459] on button "Actions" at bounding box center [1487, 471] width 59 height 24
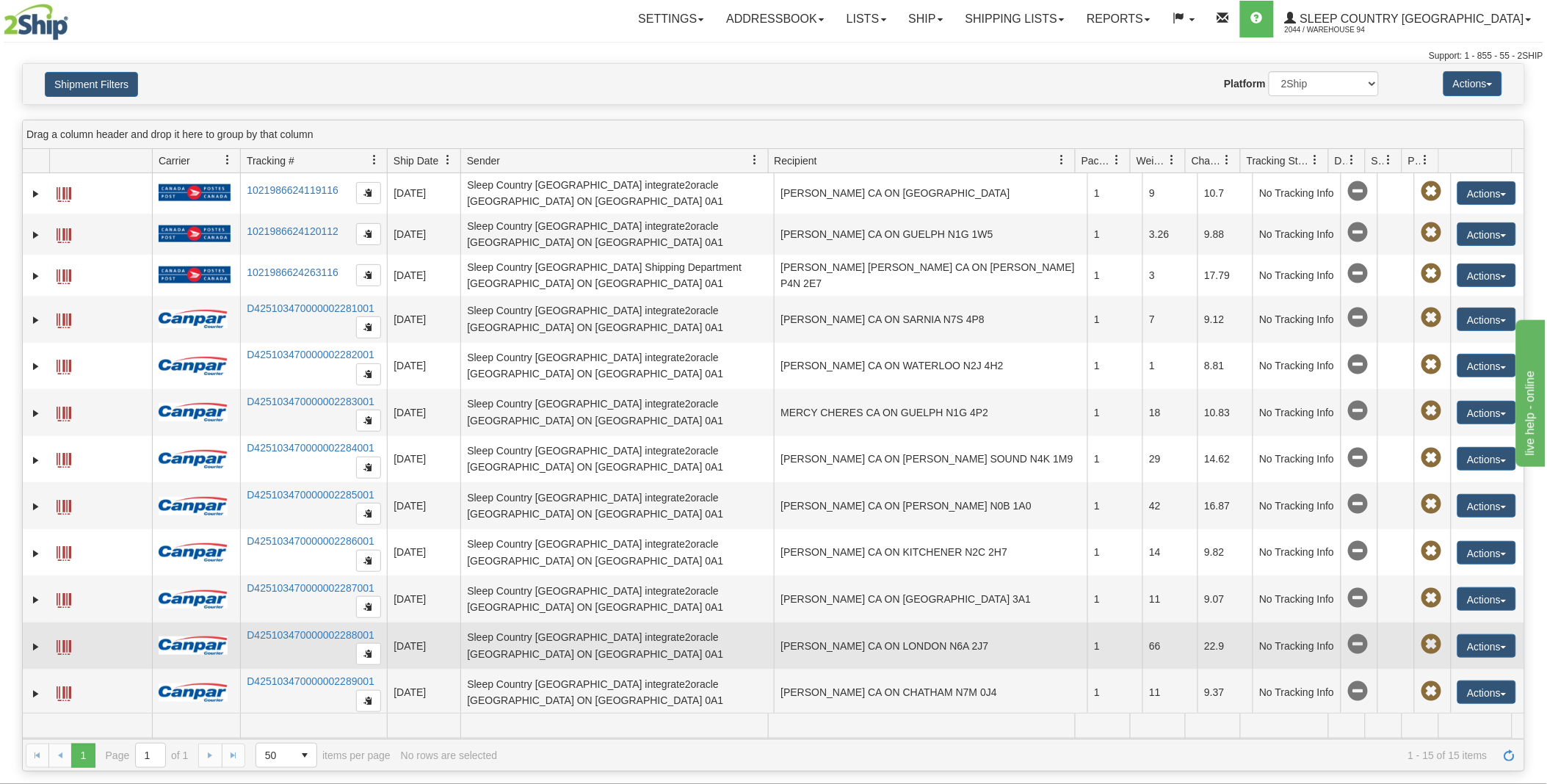
scroll to position [0, 0]
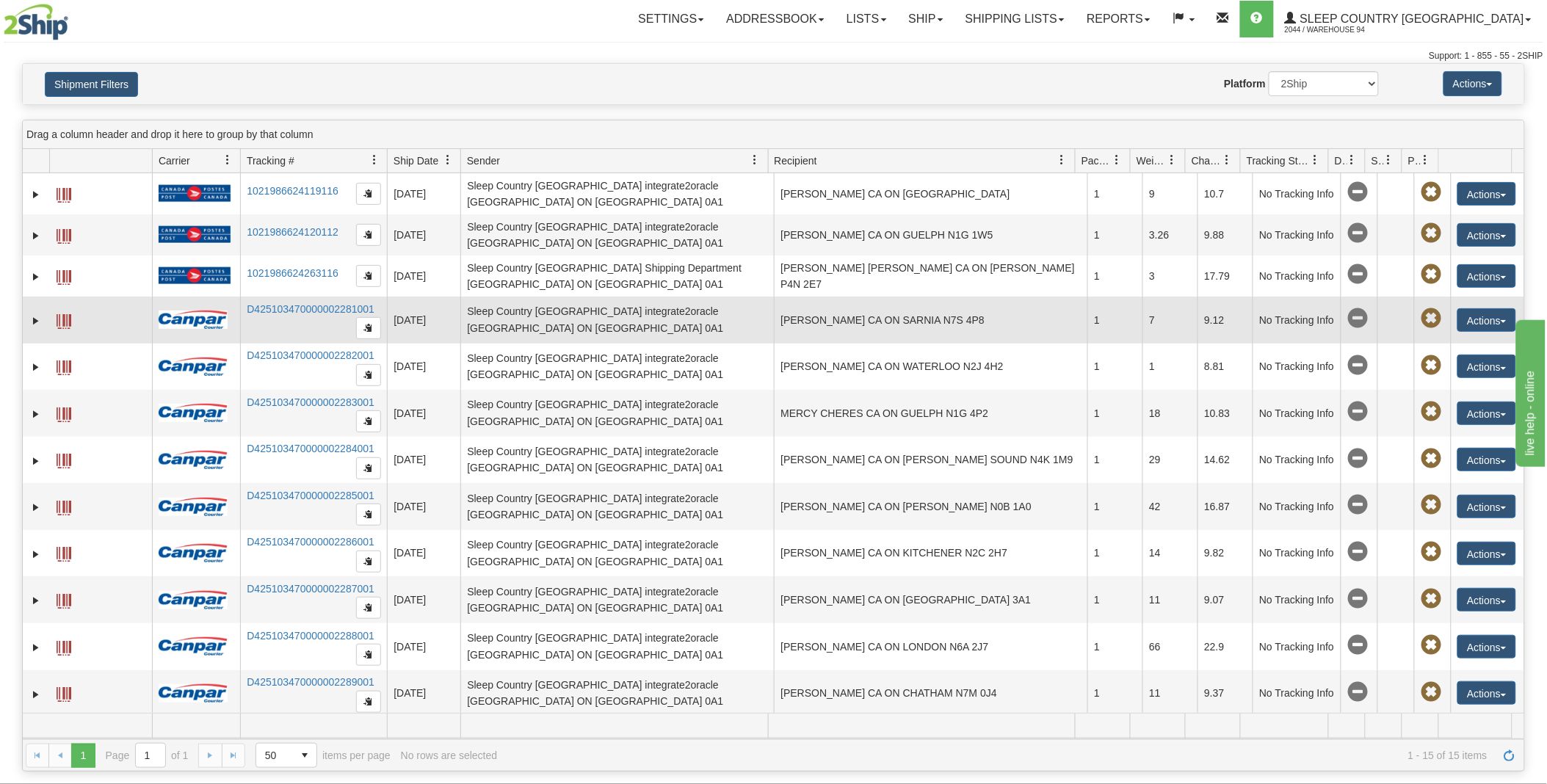
click at [63, 319] on span at bounding box center [64, 321] width 15 height 15
